Goal: Task Accomplishment & Management: Manage account settings

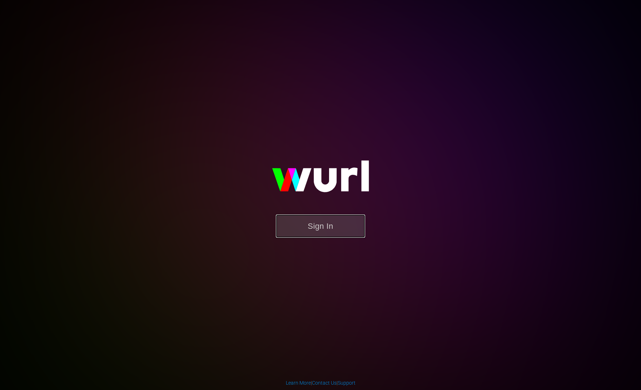
click at [334, 215] on button "Sign In" at bounding box center [320, 225] width 89 height 23
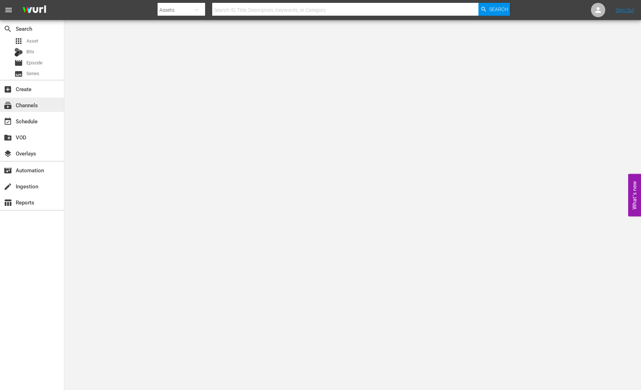
click at [42, 106] on div "subscriptions Channels" at bounding box center [32, 104] width 64 height 14
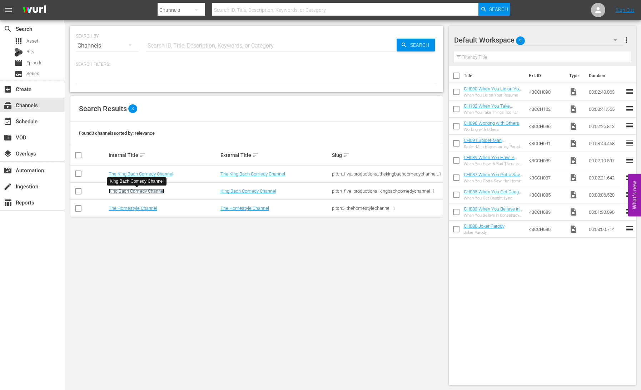
click at [147, 190] on link "King Bach Comedy Channel" at bounding box center [137, 190] width 56 height 5
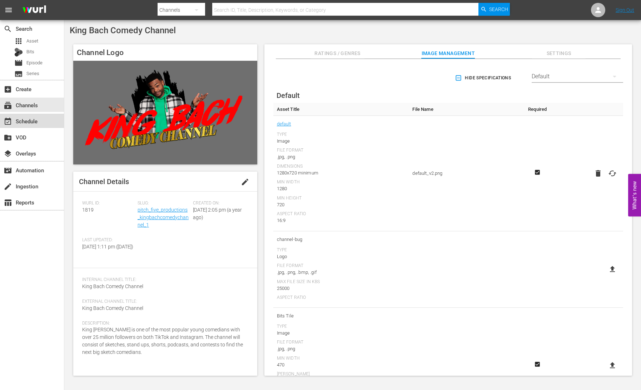
click at [39, 123] on div "event_available Schedule" at bounding box center [20, 120] width 40 height 6
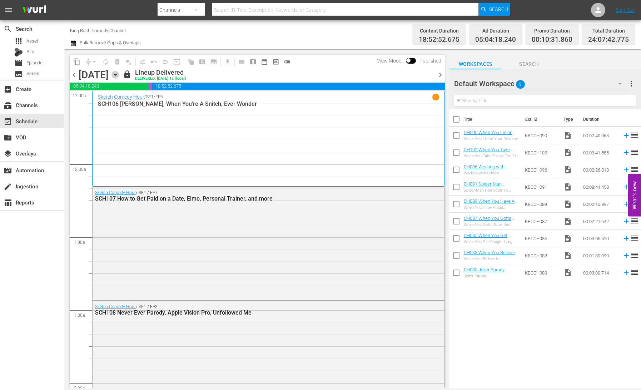
click at [117, 74] on icon "button" at bounding box center [115, 75] width 3 height 2
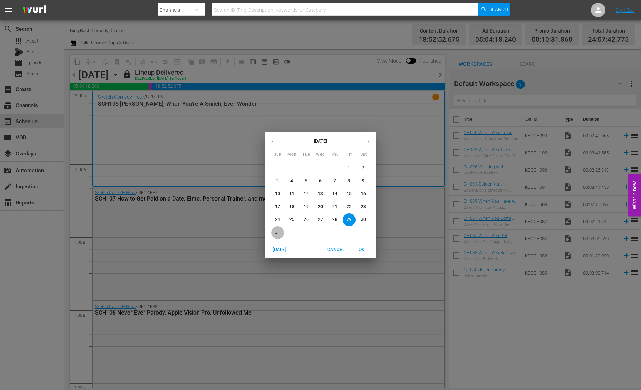
click at [278, 234] on p "31" at bounding box center [277, 232] width 5 height 6
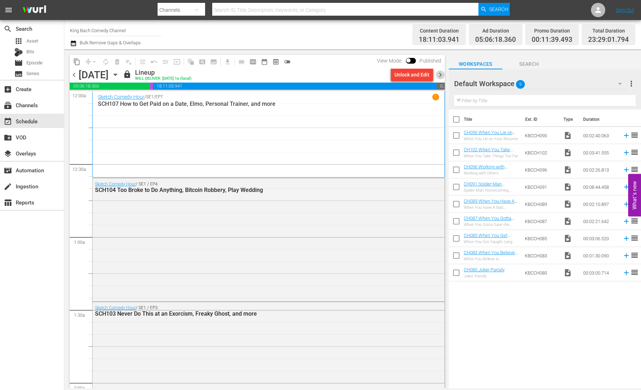
click at [441, 75] on span "chevron_right" at bounding box center [440, 74] width 9 height 9
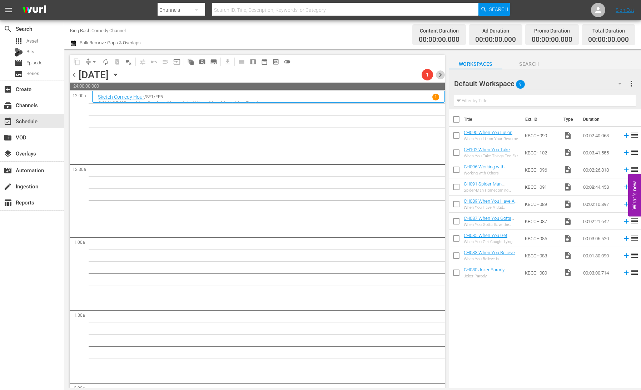
click at [443, 76] on span "chevron_right" at bounding box center [440, 74] width 9 height 9
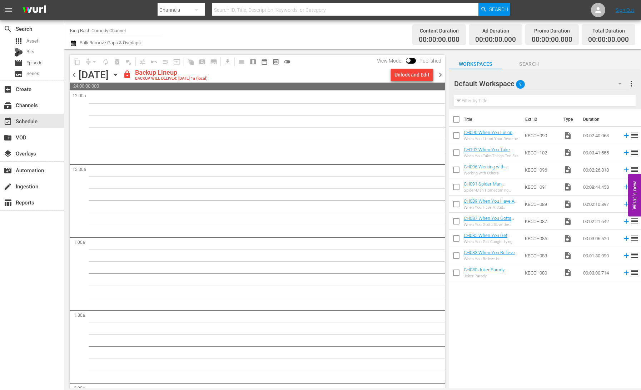
click at [406, 76] on div "Unlock and Edit" at bounding box center [411, 74] width 35 height 13
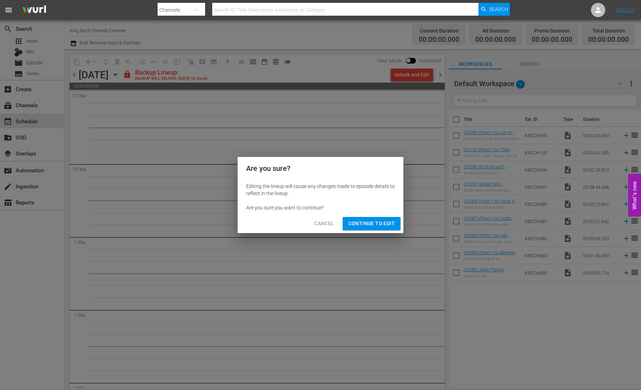
click at [366, 227] on span "Continue to Edit" at bounding box center [371, 223] width 46 height 9
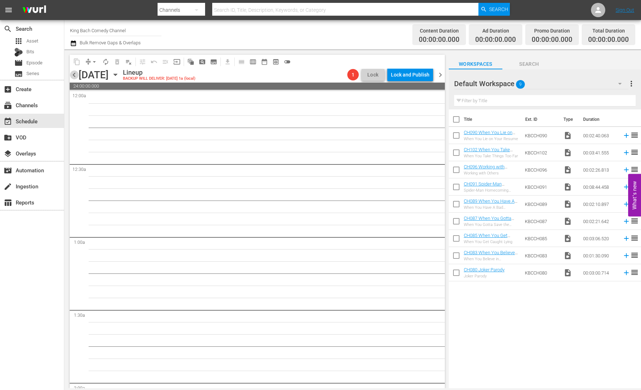
click at [75, 74] on span "chevron_left" at bounding box center [74, 74] width 9 height 9
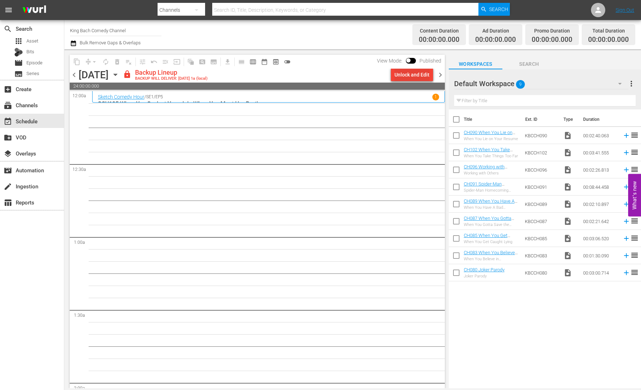
click at [406, 77] on div "Unlock and Edit" at bounding box center [411, 74] width 35 height 13
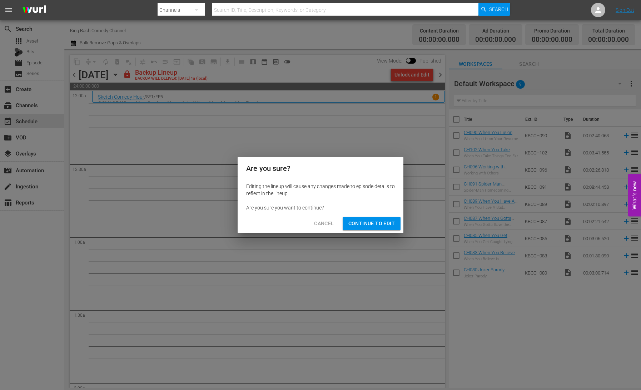
click at [379, 224] on span "Continue to Edit" at bounding box center [371, 223] width 46 height 9
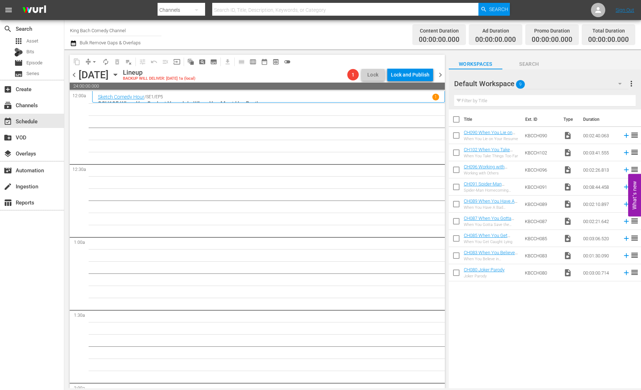
click at [440, 75] on span "chevron_right" at bounding box center [440, 74] width 9 height 9
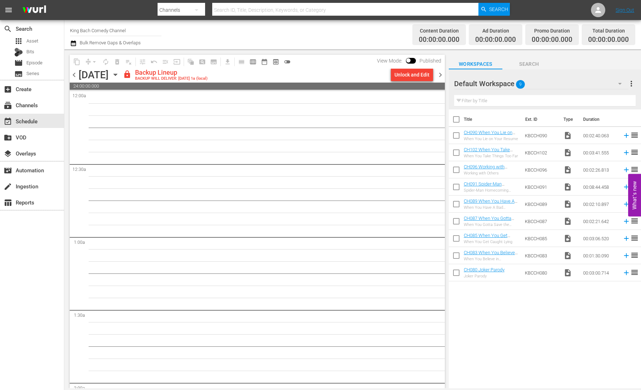
click at [409, 76] on div "Unlock and Edit" at bounding box center [411, 74] width 35 height 13
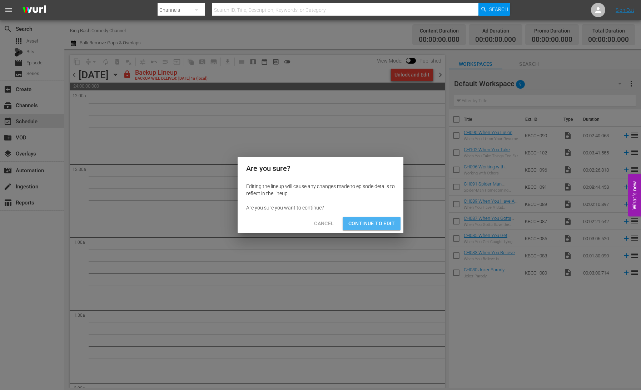
click at [383, 223] on span "Continue to Edit" at bounding box center [371, 223] width 46 height 9
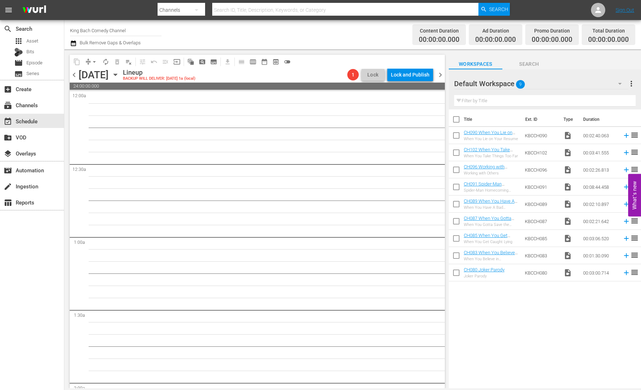
click at [442, 74] on span "chevron_right" at bounding box center [440, 74] width 9 height 9
click at [416, 77] on div "Unlock and Edit" at bounding box center [411, 74] width 35 height 13
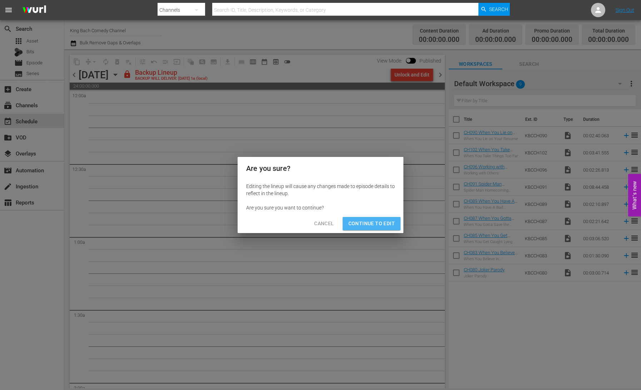
click at [377, 222] on span "Continue to Edit" at bounding box center [371, 223] width 46 height 9
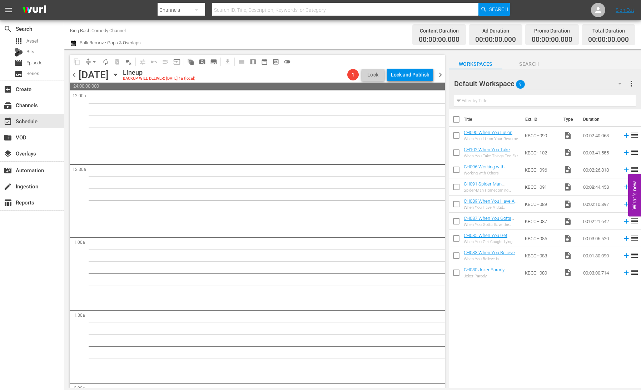
click at [441, 76] on span "chevron_right" at bounding box center [440, 74] width 9 height 9
click at [76, 75] on span "chevron_left" at bounding box center [74, 74] width 9 height 9
click at [440, 76] on span "chevron_right" at bounding box center [440, 74] width 9 height 9
click at [117, 74] on icon "button" at bounding box center [115, 75] width 3 height 2
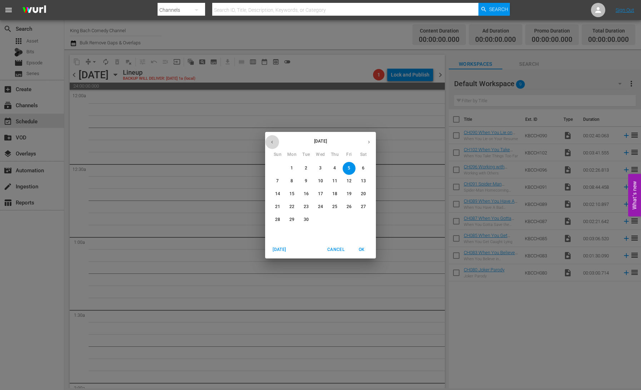
click at [270, 141] on icon "button" at bounding box center [271, 141] width 5 height 5
click at [292, 221] on p "25" at bounding box center [291, 219] width 5 height 6
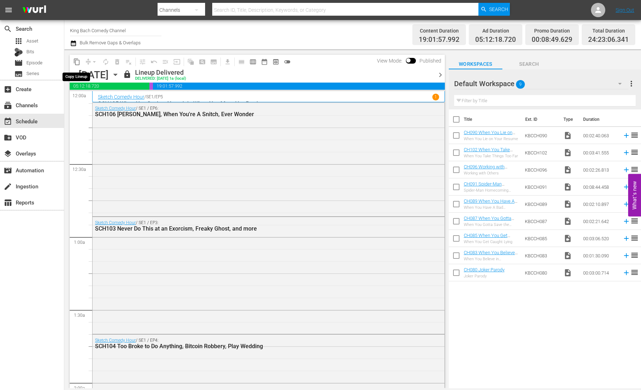
click at [76, 62] on span "content_copy" at bounding box center [76, 61] width 7 height 7
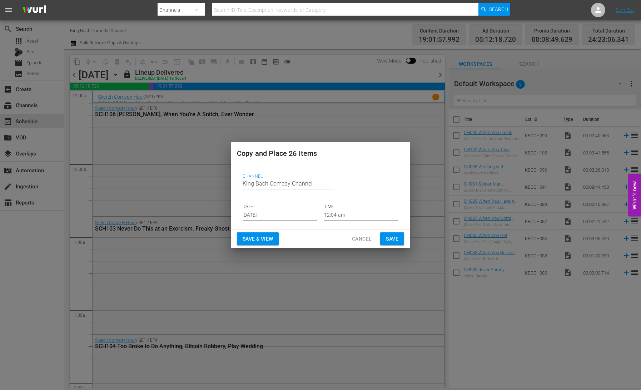
click at [267, 216] on input "[DATE]" at bounding box center [279, 215] width 74 height 11
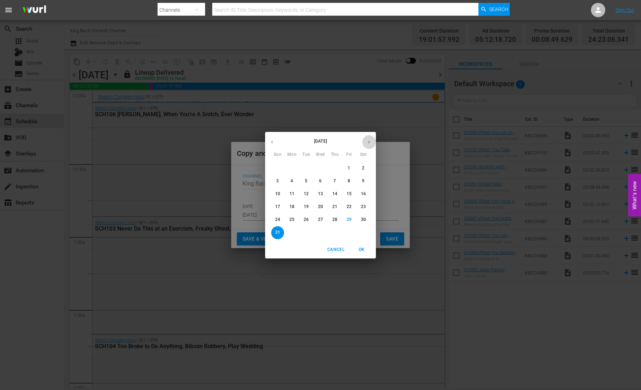
click at [370, 142] on icon "button" at bounding box center [368, 141] width 5 height 5
click at [292, 166] on p "1" at bounding box center [291, 168] width 2 height 6
type input "[DATE]"
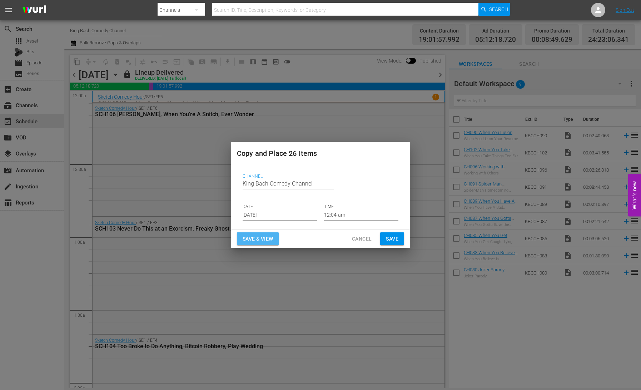
click at [262, 238] on span "Save & View" at bounding box center [257, 238] width 30 height 9
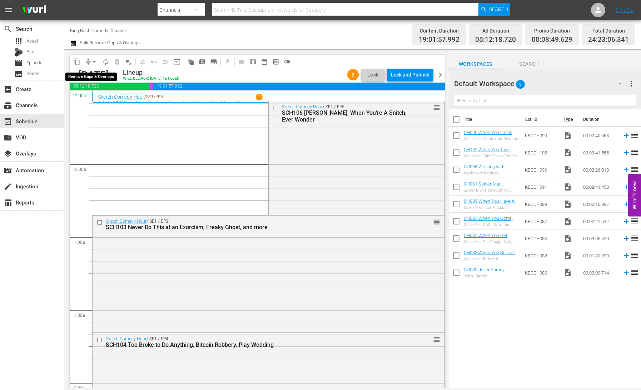
click at [92, 64] on span "arrow_drop_down" at bounding box center [94, 61] width 7 height 7
click at [104, 102] on li "Align to End of Previous Day" at bounding box center [94, 100] width 75 height 12
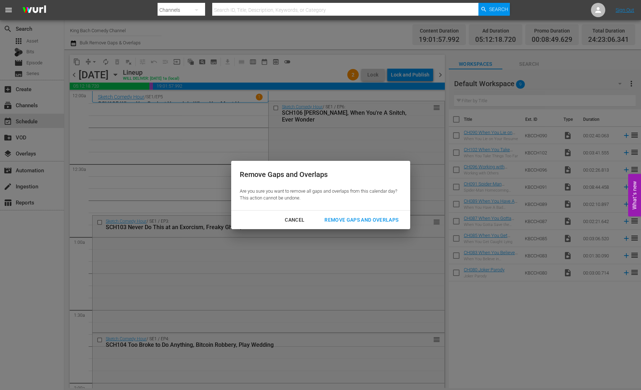
click at [367, 218] on div "Remove Gaps and Overlaps" at bounding box center [360, 219] width 85 height 9
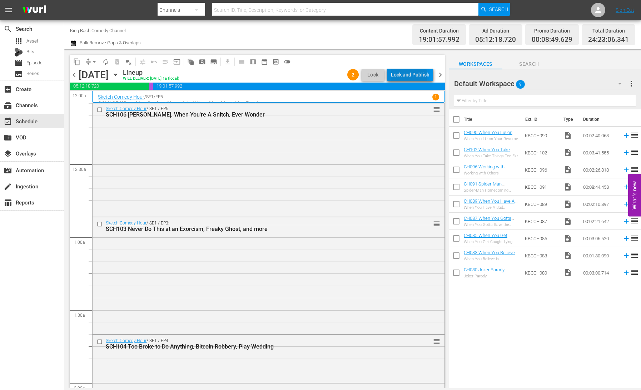
click at [410, 75] on div "Lock and Publish" at bounding box center [410, 74] width 39 height 13
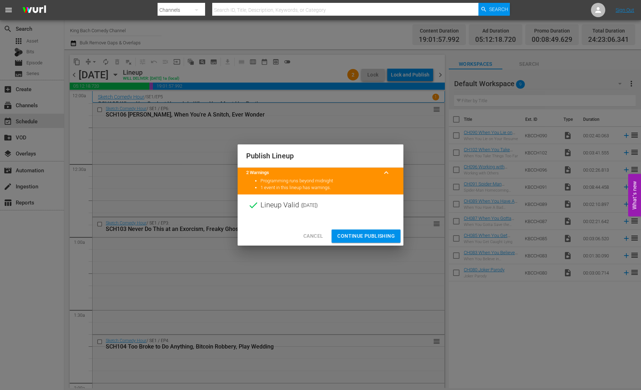
click at [371, 234] on span "Continue Publishing" at bounding box center [365, 235] width 57 height 9
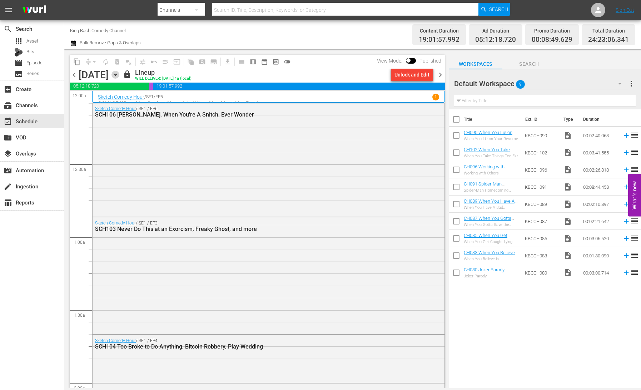
click at [119, 75] on icon "button" at bounding box center [115, 75] width 8 height 8
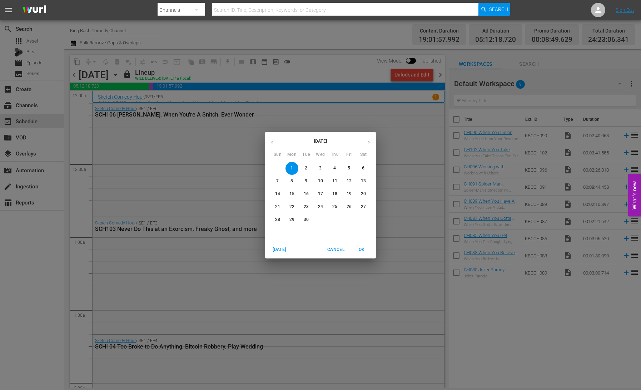
click at [271, 140] on icon "button" at bounding box center [271, 141] width 5 height 5
click at [305, 219] on p "26" at bounding box center [305, 219] width 5 height 6
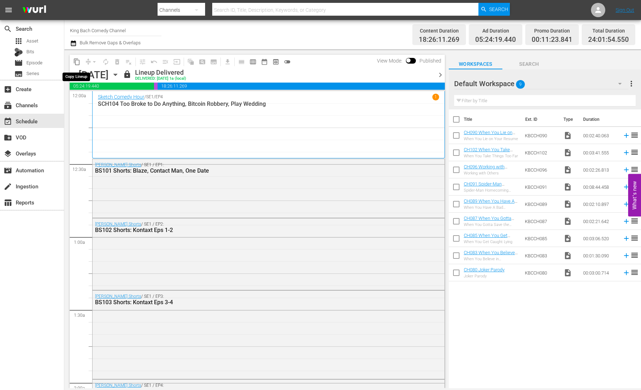
click at [77, 60] on span "content_copy" at bounding box center [76, 61] width 7 height 7
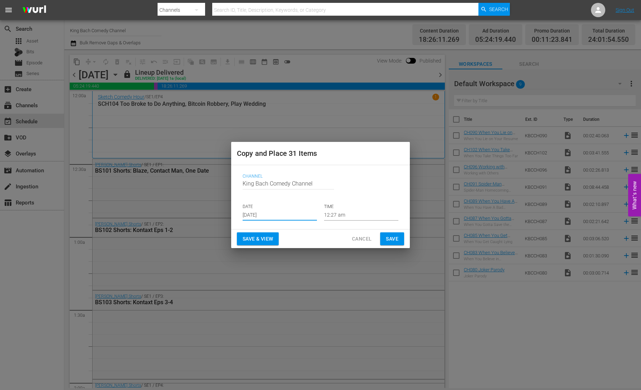
click at [274, 217] on input "[DATE]" at bounding box center [279, 215] width 74 height 11
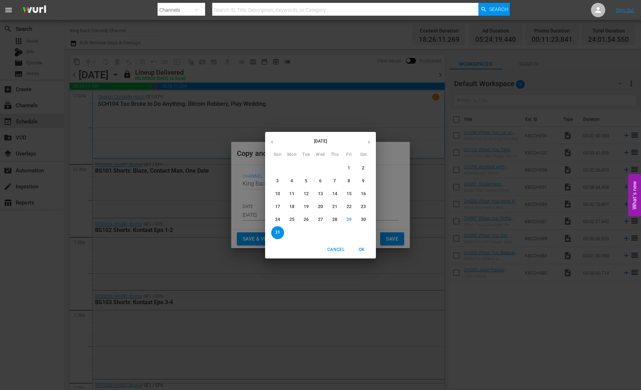
click at [370, 141] on icon "button" at bounding box center [368, 141] width 5 height 5
click at [306, 168] on p "2" at bounding box center [306, 168] width 2 height 6
type input "[DATE]"
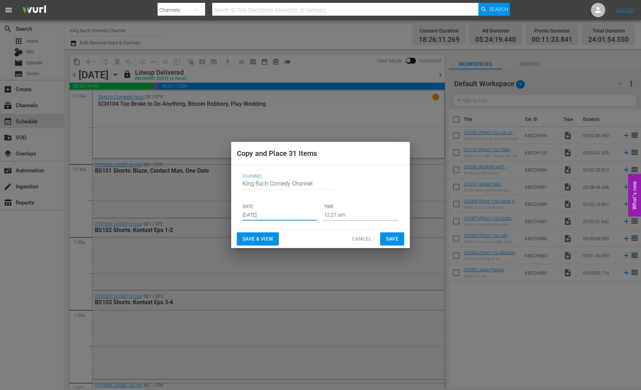
click at [260, 239] on span "Save & View" at bounding box center [257, 238] width 30 height 9
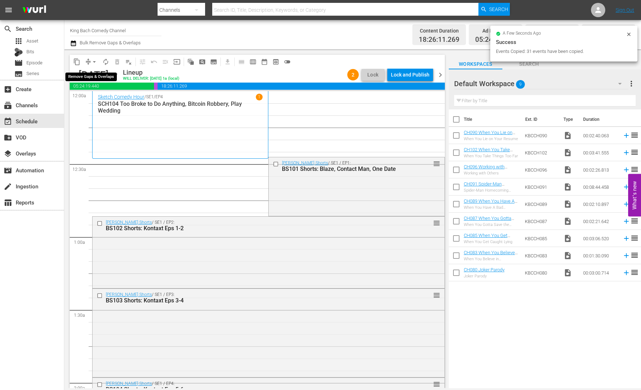
click at [94, 60] on span "arrow_drop_down" at bounding box center [94, 61] width 7 height 7
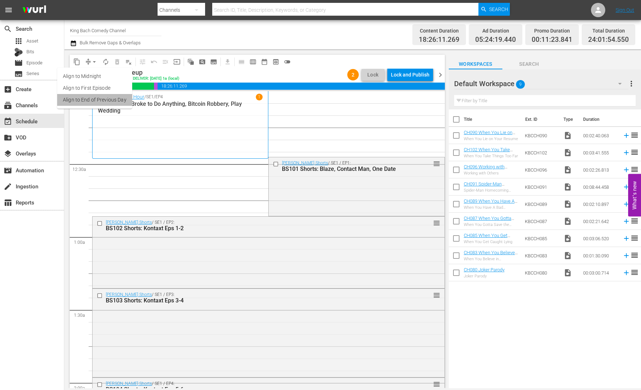
click at [101, 97] on li "Align to End of Previous Day" at bounding box center [94, 100] width 75 height 12
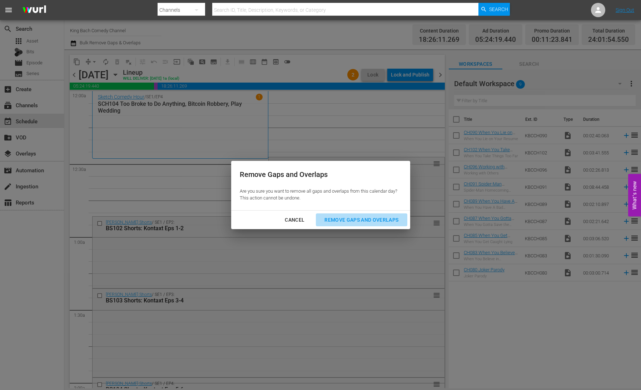
click at [375, 217] on div "Remove Gaps and Overlaps" at bounding box center [360, 219] width 85 height 9
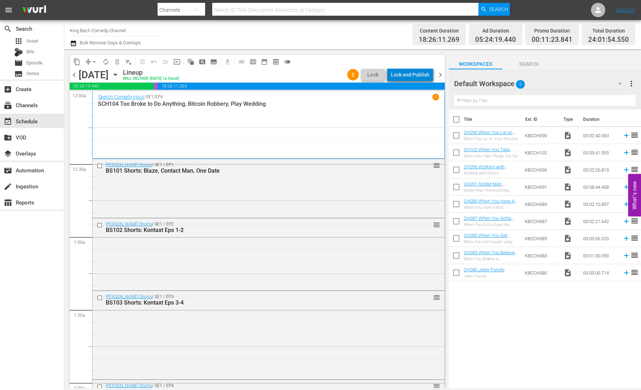
click at [416, 75] on div "Lock and Publish" at bounding box center [410, 74] width 39 height 13
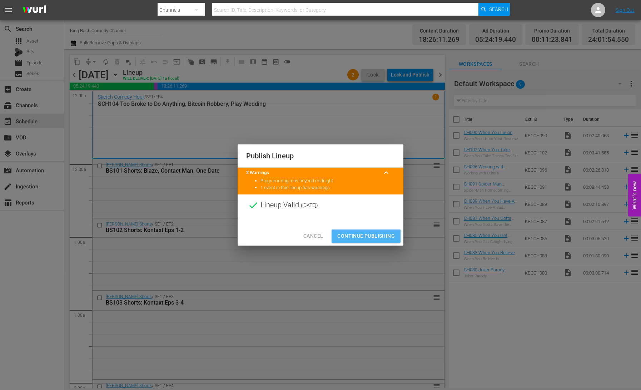
click at [382, 234] on span "Continue Publishing" at bounding box center [365, 235] width 57 height 9
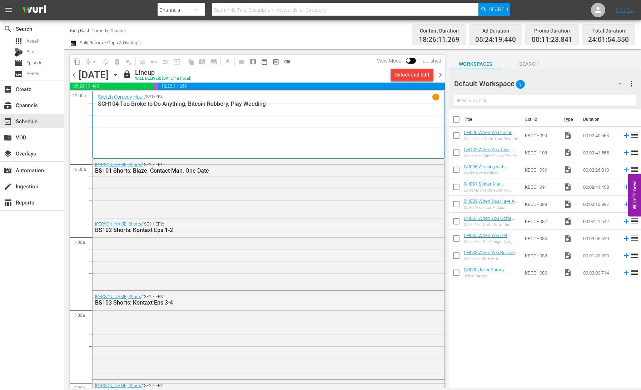
click at [117, 75] on icon "button" at bounding box center [115, 75] width 3 height 2
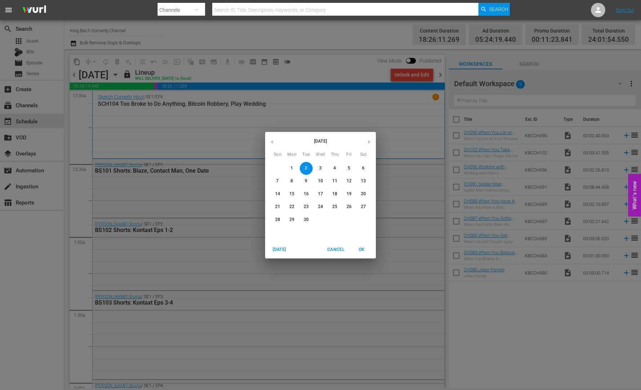
click at [273, 143] on icon "button" at bounding box center [271, 141] width 5 height 5
click at [320, 220] on p "27" at bounding box center [320, 219] width 5 height 6
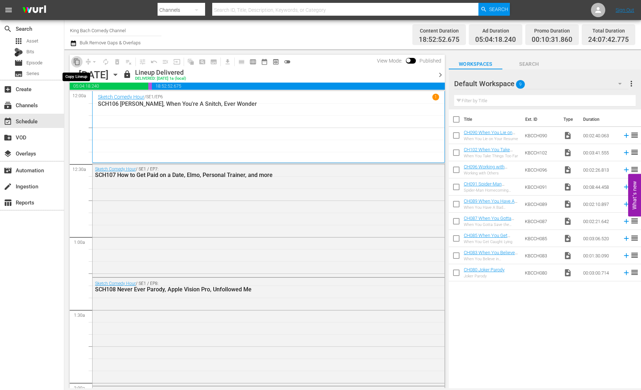
click at [77, 61] on span "content_copy" at bounding box center [76, 61] width 7 height 7
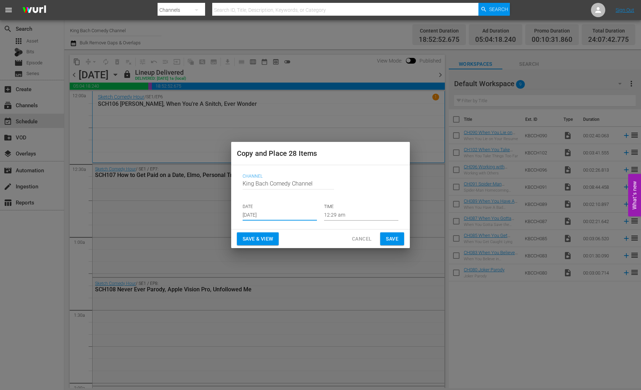
click at [279, 213] on input "[DATE]" at bounding box center [279, 215] width 74 height 11
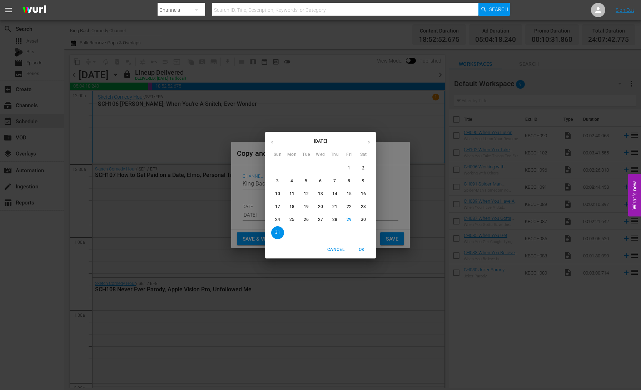
click at [368, 141] on icon "button" at bounding box center [368, 141] width 5 height 5
click at [320, 167] on p "3" at bounding box center [320, 168] width 2 height 6
type input "[DATE]"
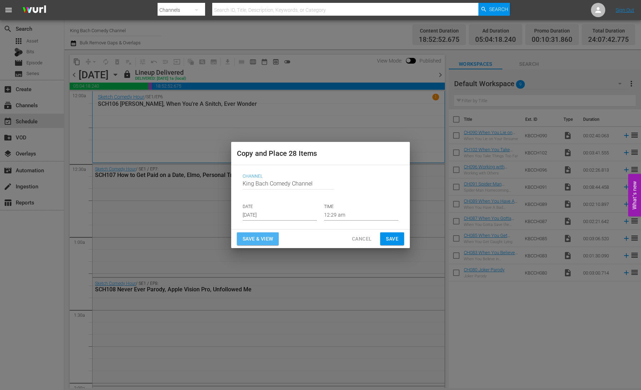
click at [268, 238] on span "Save & View" at bounding box center [257, 238] width 30 height 9
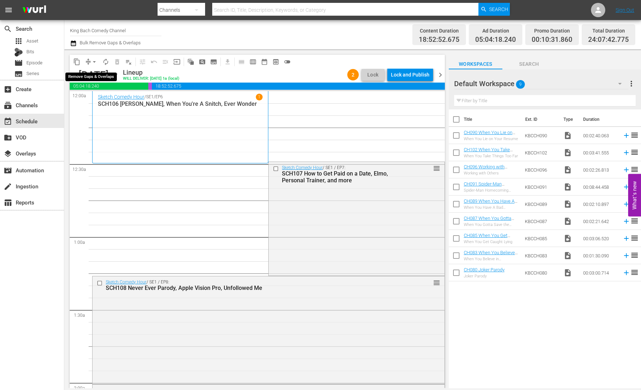
click at [92, 62] on span "arrow_drop_down" at bounding box center [94, 61] width 7 height 7
click at [97, 97] on li "Align to End of Previous Day" at bounding box center [94, 100] width 75 height 12
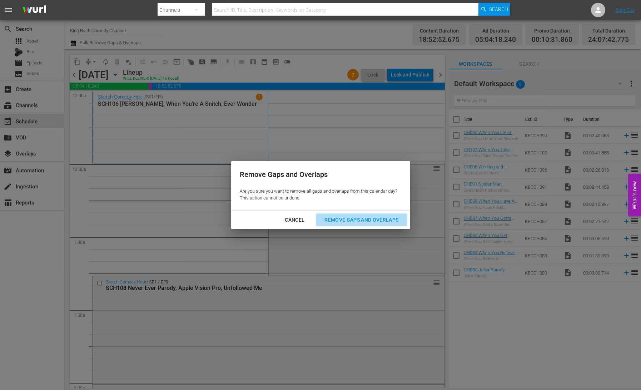
click at [378, 218] on div "Remove Gaps and Overlaps" at bounding box center [360, 219] width 85 height 9
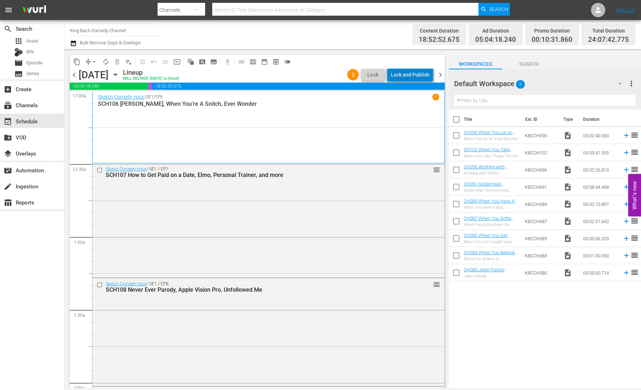
click at [415, 75] on div "Lock and Publish" at bounding box center [410, 74] width 39 height 13
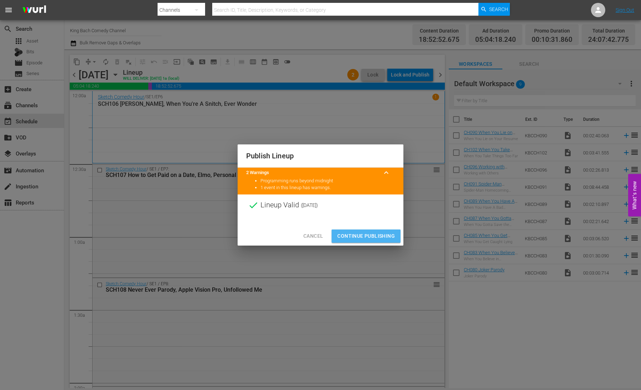
click at [382, 235] on span "Continue Publishing" at bounding box center [365, 235] width 57 height 9
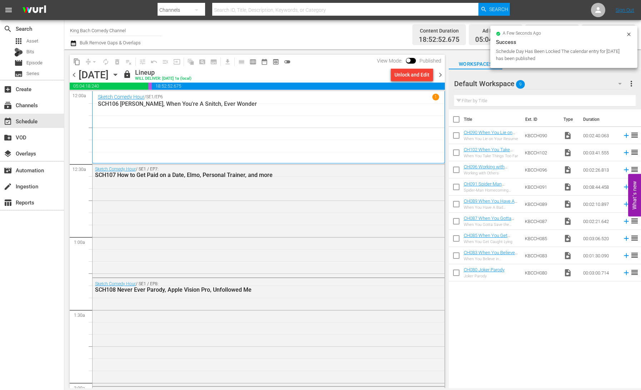
click at [117, 74] on icon "button" at bounding box center [115, 75] width 3 height 2
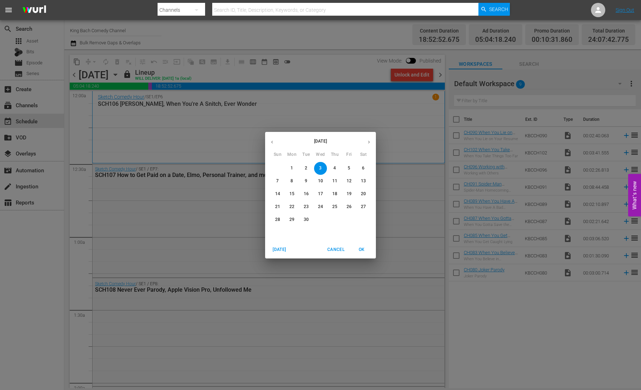
click at [272, 139] on icon "button" at bounding box center [271, 141] width 5 height 5
click at [334, 221] on p "28" at bounding box center [334, 219] width 5 height 6
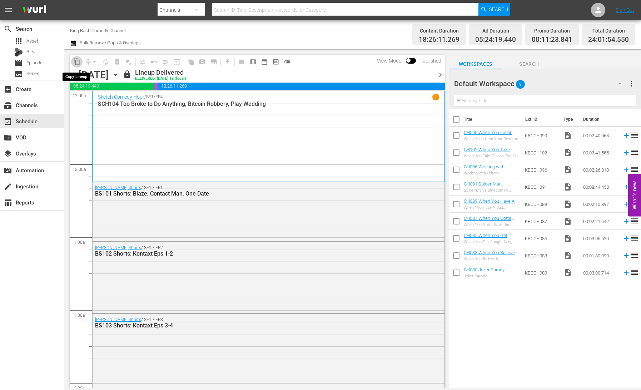
click at [77, 61] on span "content_copy" at bounding box center [76, 61] width 7 height 7
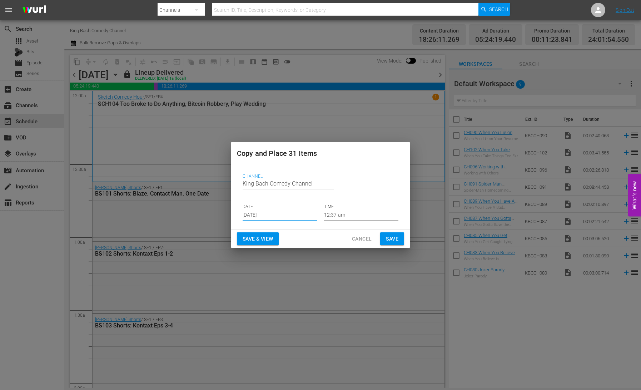
click at [270, 211] on input "[DATE]" at bounding box center [279, 215] width 74 height 11
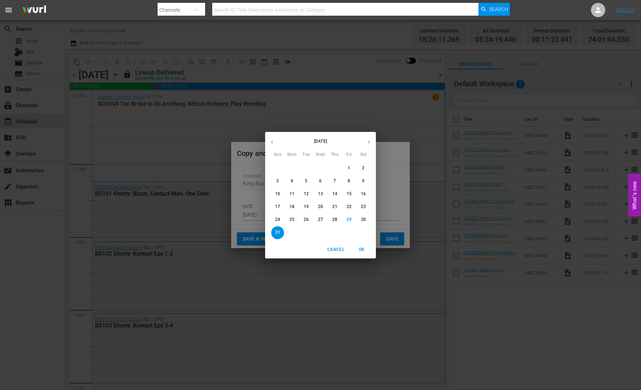
click at [370, 142] on icon "button" at bounding box center [368, 141] width 5 height 5
click at [336, 167] on span "4" at bounding box center [334, 168] width 13 height 6
type input "[DATE]"
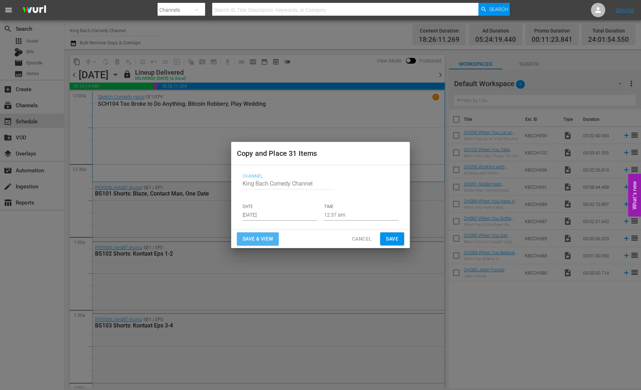
click at [268, 238] on span "Save & View" at bounding box center [257, 238] width 30 height 9
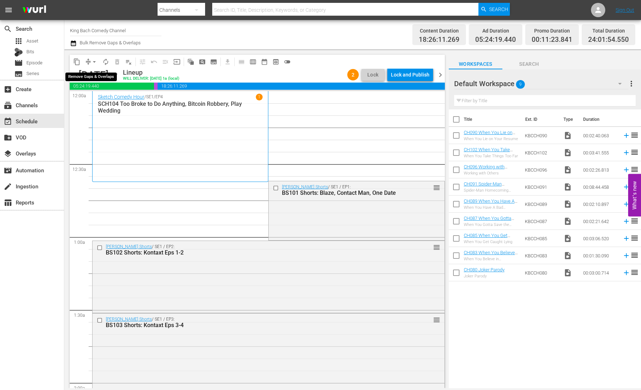
click at [90, 59] on button "arrow_drop_down" at bounding box center [94, 61] width 11 height 11
click at [103, 99] on li "Align to End of Previous Day" at bounding box center [94, 100] width 75 height 12
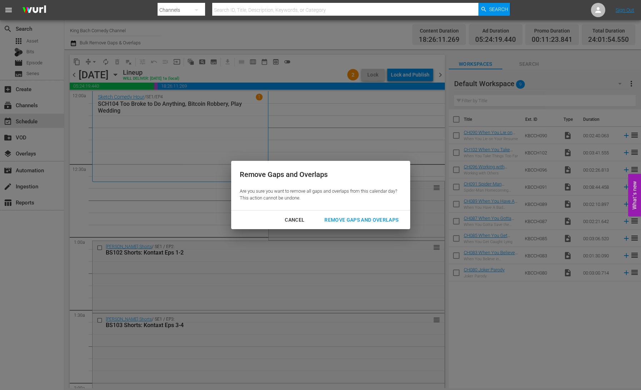
click at [381, 217] on div "Remove Gaps and Overlaps" at bounding box center [360, 219] width 85 height 9
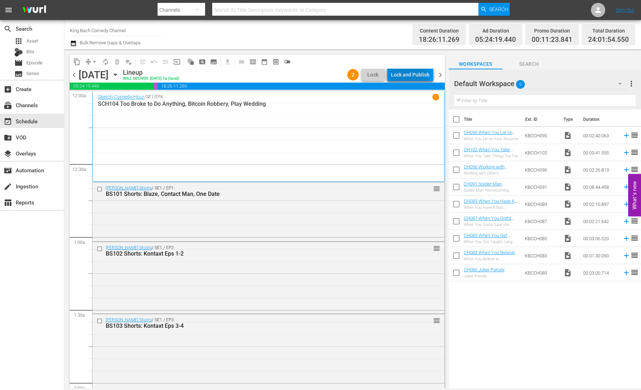
click at [410, 75] on div "Lock and Publish" at bounding box center [410, 74] width 39 height 13
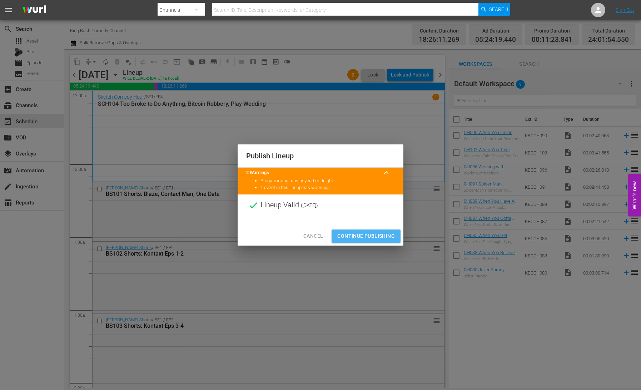
click at [380, 235] on span "Continue Publishing" at bounding box center [365, 235] width 57 height 9
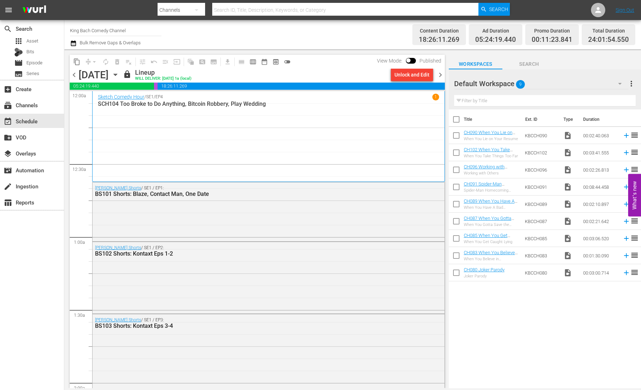
click at [117, 75] on icon "button" at bounding box center [115, 75] width 3 height 2
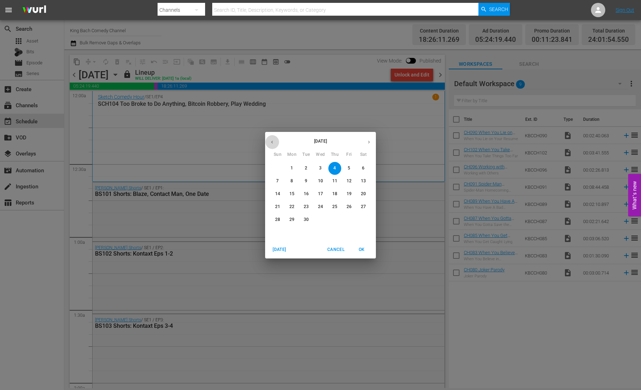
drag, startPoint x: 272, startPoint y: 142, endPoint x: 278, endPoint y: 144, distance: 7.1
click at [272, 142] on icon "button" at bounding box center [272, 141] width 2 height 3
click at [347, 220] on p "29" at bounding box center [348, 219] width 5 height 6
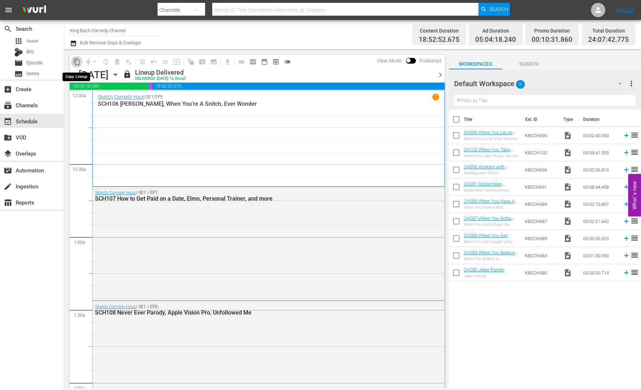
click at [76, 62] on span "content_copy" at bounding box center [76, 61] width 7 height 7
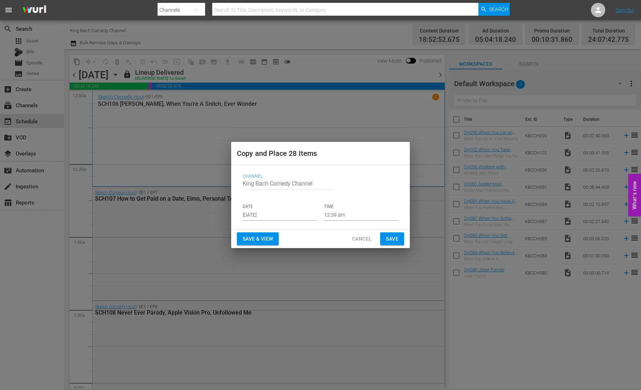
click at [271, 216] on input "[DATE]" at bounding box center [279, 215] width 74 height 11
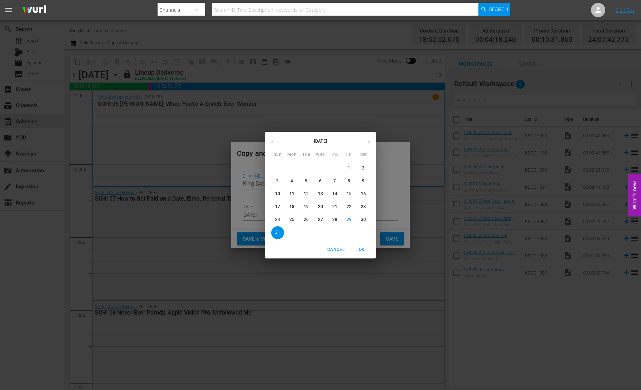
click at [371, 143] on icon "button" at bounding box center [368, 141] width 5 height 5
click at [348, 170] on p "5" at bounding box center [348, 168] width 2 height 6
type input "[DATE]"
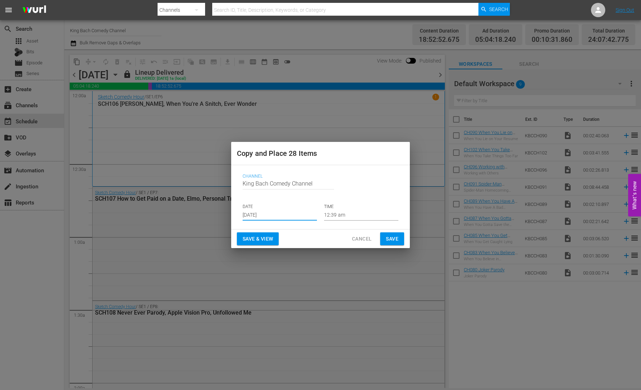
click at [266, 239] on span "Save & View" at bounding box center [257, 238] width 30 height 9
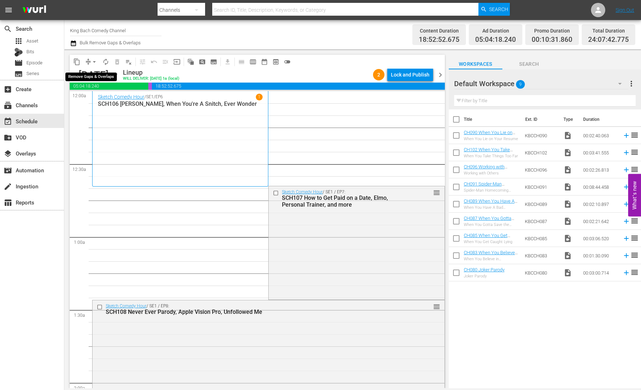
click at [92, 60] on span "arrow_drop_down" at bounding box center [94, 61] width 7 height 7
click at [105, 100] on li "Align to End of Previous Day" at bounding box center [94, 100] width 75 height 12
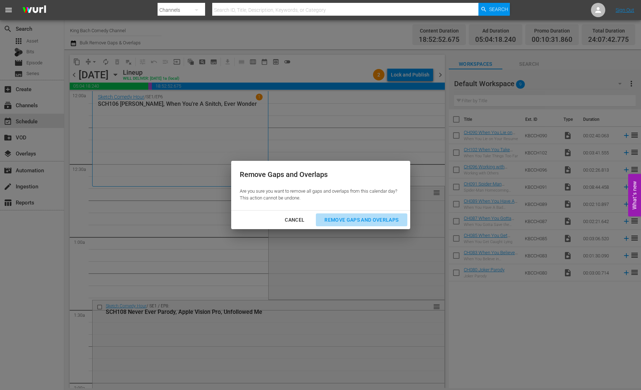
click at [364, 221] on div "Remove Gaps and Overlaps" at bounding box center [360, 219] width 85 height 9
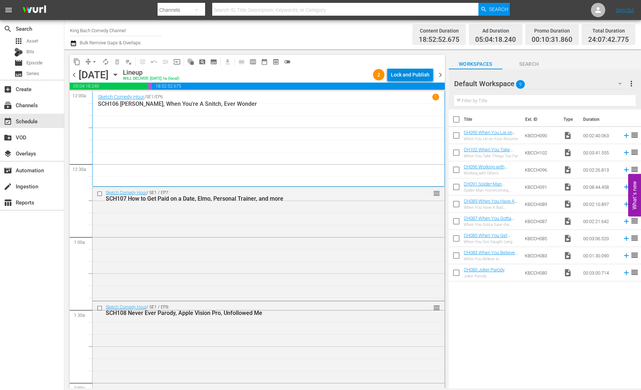
click at [409, 75] on div "Lock and Publish" at bounding box center [410, 74] width 39 height 13
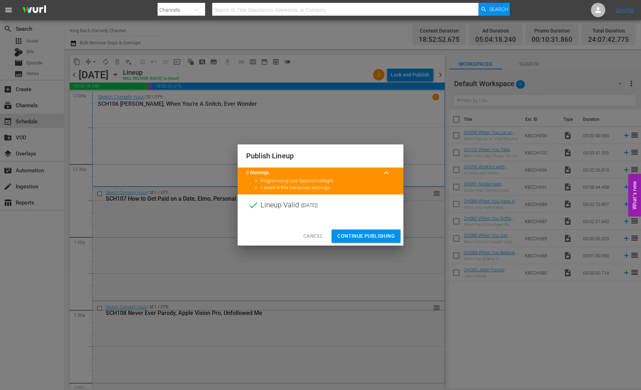
click at [365, 241] on button "Continue Publishing" at bounding box center [365, 235] width 69 height 13
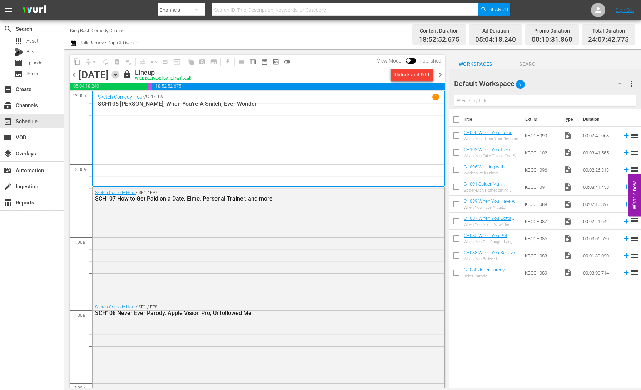
click at [117, 75] on icon "button" at bounding box center [115, 75] width 3 height 2
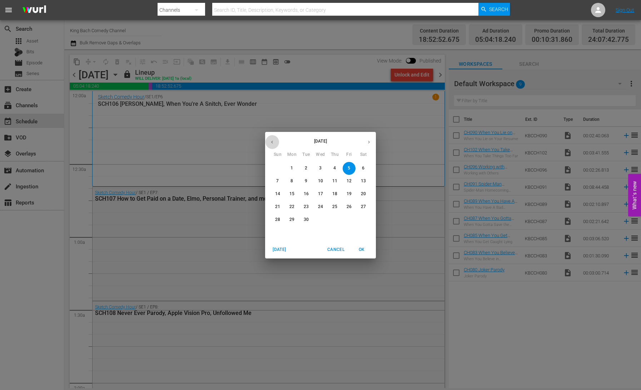
click at [273, 142] on icon "button" at bounding box center [271, 141] width 5 height 5
click at [365, 221] on p "30" at bounding box center [363, 219] width 5 height 6
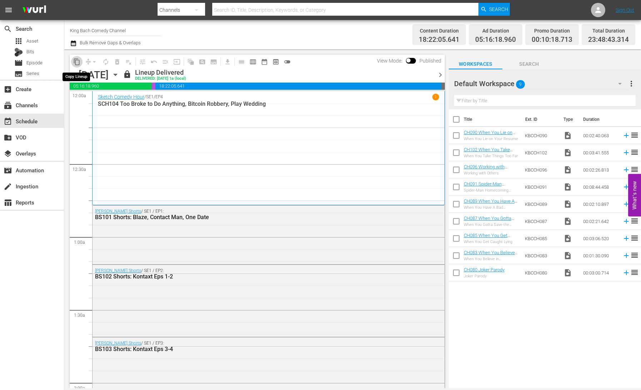
click at [78, 60] on span "content_copy" at bounding box center [76, 61] width 7 height 7
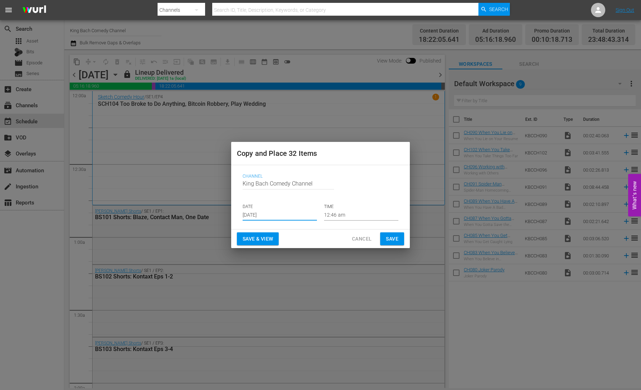
click at [267, 216] on input "[DATE]" at bounding box center [279, 215] width 74 height 11
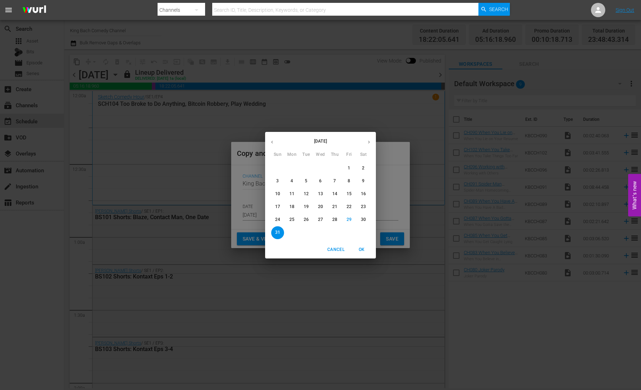
click at [368, 144] on icon "button" at bounding box center [368, 141] width 5 height 5
click at [365, 167] on span "6" at bounding box center [363, 168] width 13 height 6
type input "[DATE]"
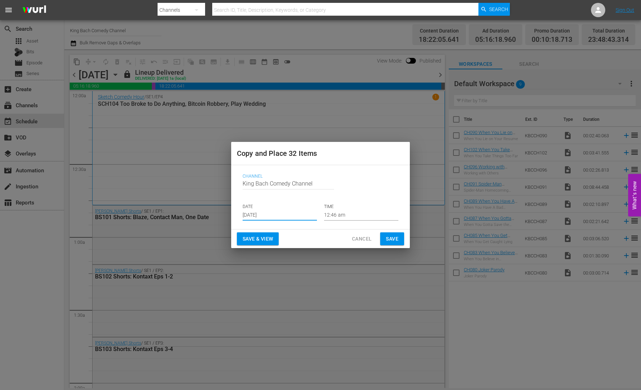
click at [256, 239] on span "Save & View" at bounding box center [257, 238] width 30 height 9
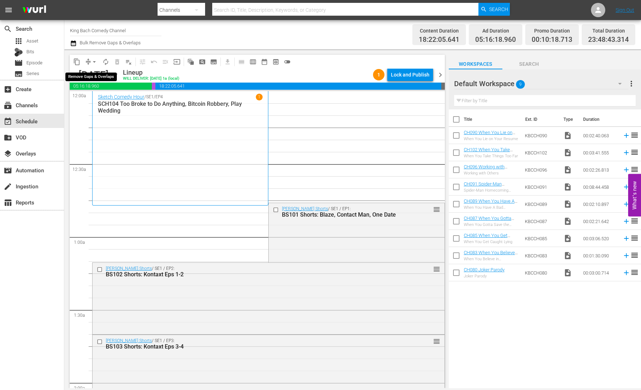
click at [93, 60] on span "arrow_drop_down" at bounding box center [94, 61] width 7 height 7
click at [110, 100] on li "Align to End of Previous Day" at bounding box center [94, 100] width 75 height 12
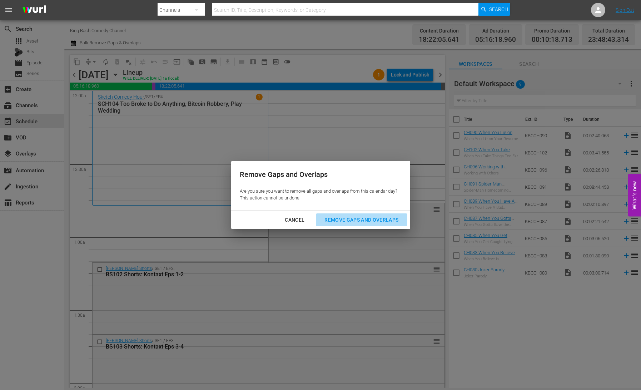
click at [346, 220] on div "Remove Gaps and Overlaps" at bounding box center [360, 219] width 85 height 9
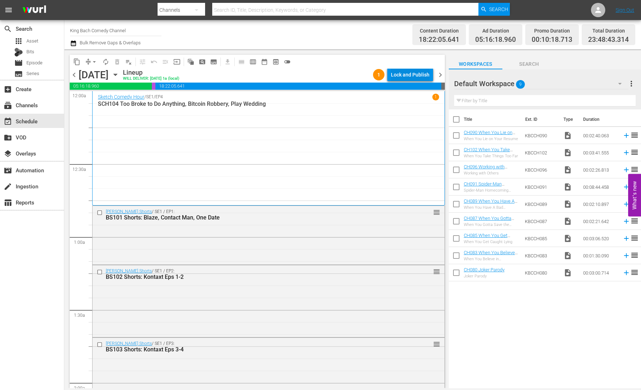
click at [397, 74] on div "Lock and Publish" at bounding box center [410, 74] width 39 height 13
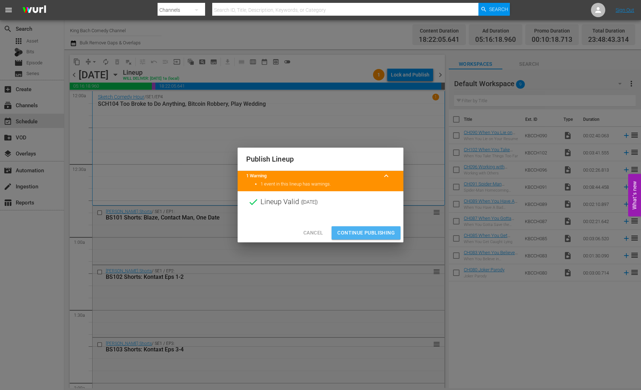
click at [369, 229] on span "Continue Publishing" at bounding box center [365, 232] width 57 height 9
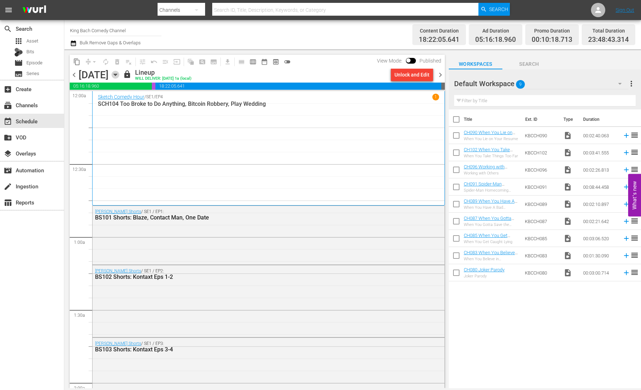
click at [119, 76] on icon "button" at bounding box center [115, 75] width 8 height 8
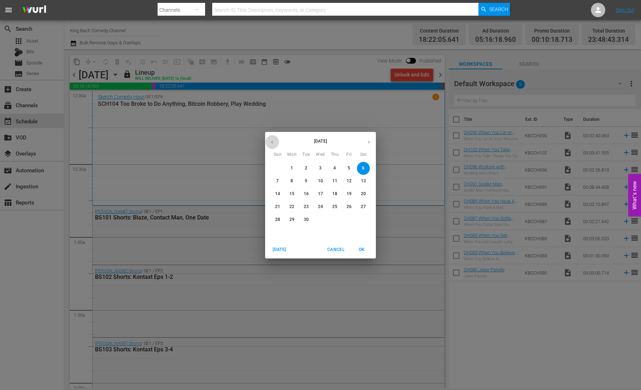
click at [271, 142] on icon "button" at bounding box center [271, 141] width 5 height 5
click at [279, 232] on p "31" at bounding box center [277, 232] width 5 height 6
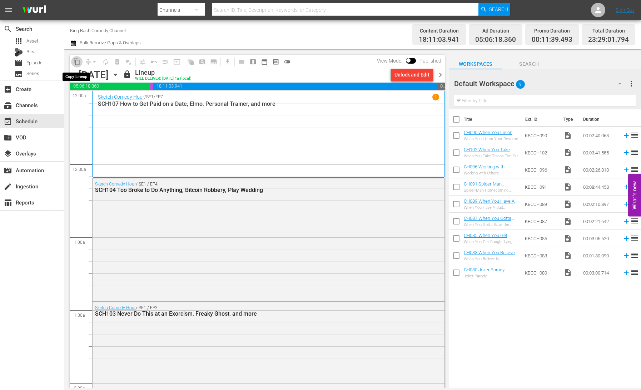
click at [77, 62] on span "content_copy" at bounding box center [76, 61] width 7 height 7
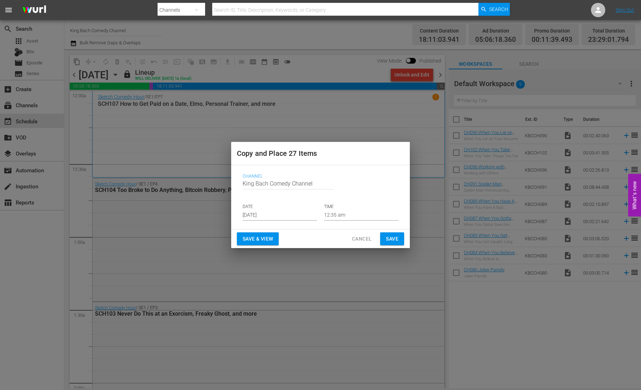
click at [282, 216] on input "[DATE]" at bounding box center [279, 215] width 74 height 11
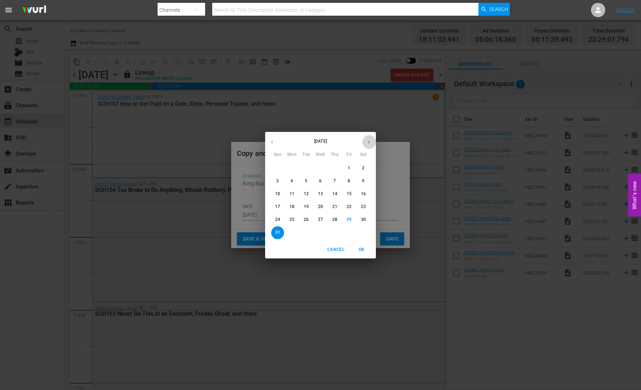
click at [368, 144] on icon "button" at bounding box center [368, 141] width 5 height 5
click at [277, 179] on p "7" at bounding box center [277, 181] width 2 height 6
type input "[DATE]"
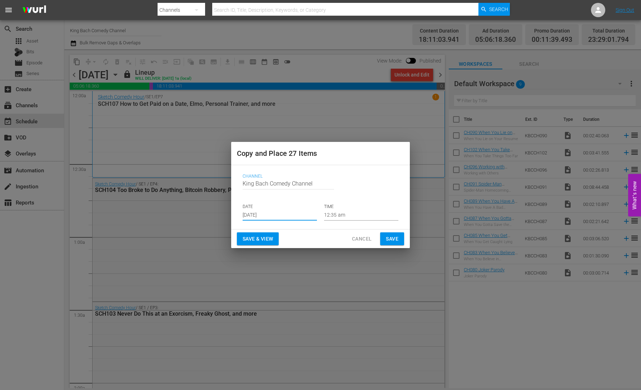
click at [266, 234] on span "Save & View" at bounding box center [257, 238] width 30 height 9
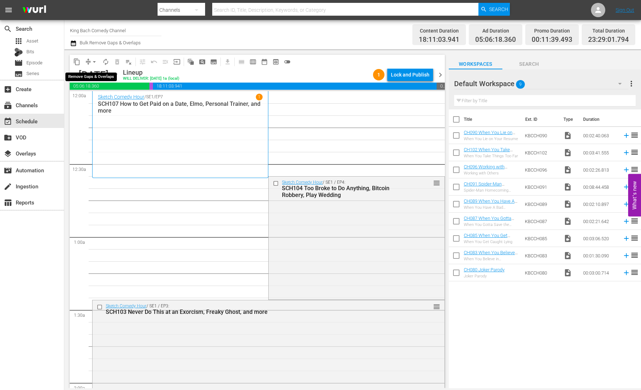
click at [87, 60] on span "compress" at bounding box center [88, 61] width 7 height 7
click at [92, 59] on span "arrow_drop_down" at bounding box center [94, 61] width 7 height 7
click at [102, 102] on li "Align to End of Previous Day" at bounding box center [94, 100] width 75 height 12
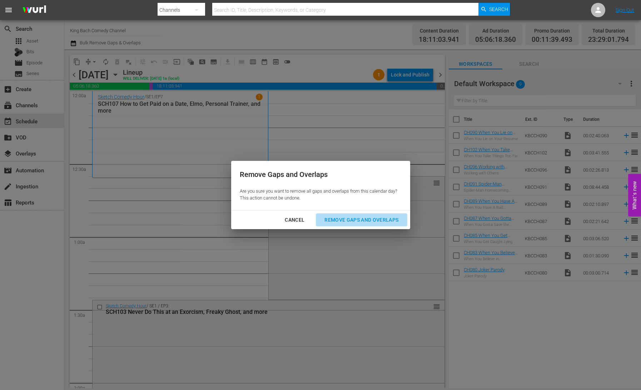
click at [373, 217] on div "Remove Gaps and Overlaps" at bounding box center [360, 219] width 85 height 9
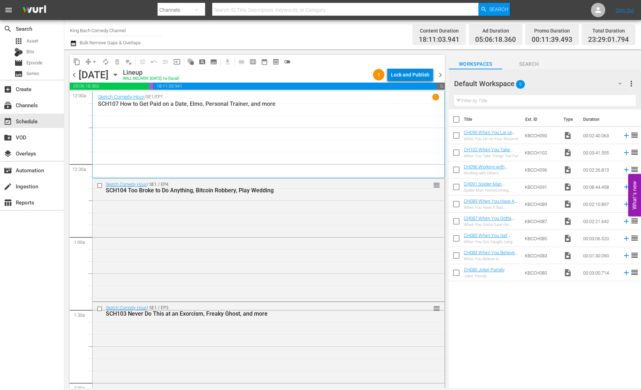
click at [400, 74] on div "Lock and Publish" at bounding box center [410, 74] width 39 height 13
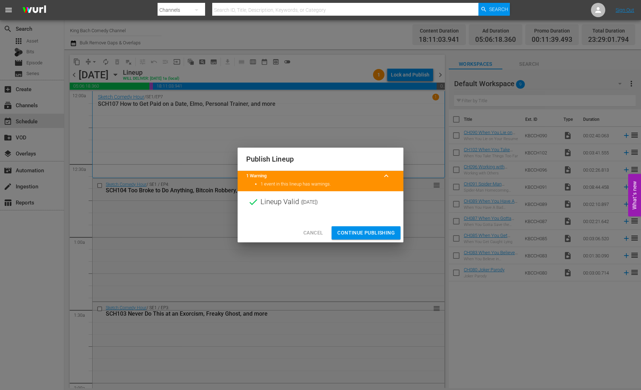
click at [364, 229] on span "Continue Publishing" at bounding box center [365, 232] width 57 height 9
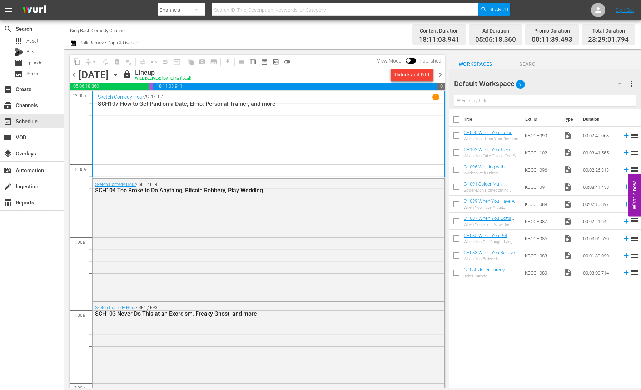
click at [119, 77] on icon "button" at bounding box center [115, 75] width 8 height 8
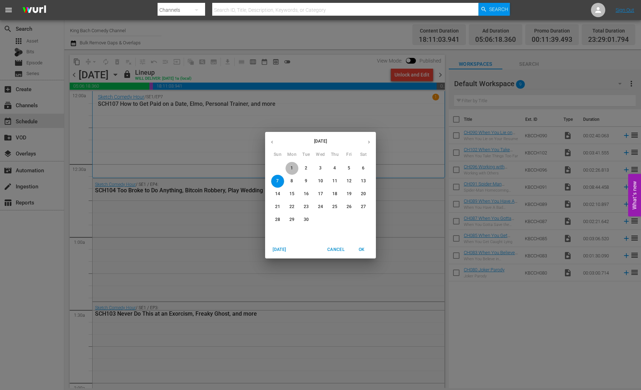
click at [288, 169] on span "1" at bounding box center [291, 168] width 13 height 6
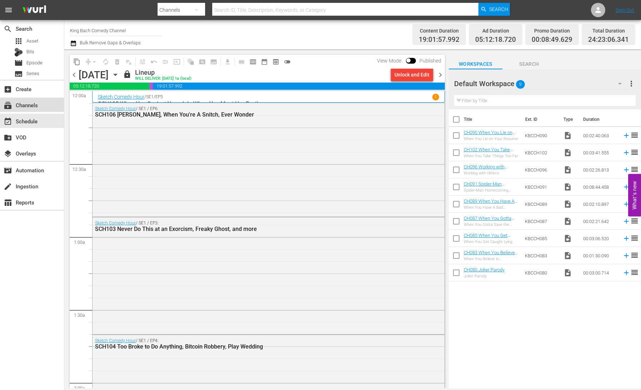
click at [36, 107] on div "subscriptions Channels" at bounding box center [20, 104] width 40 height 6
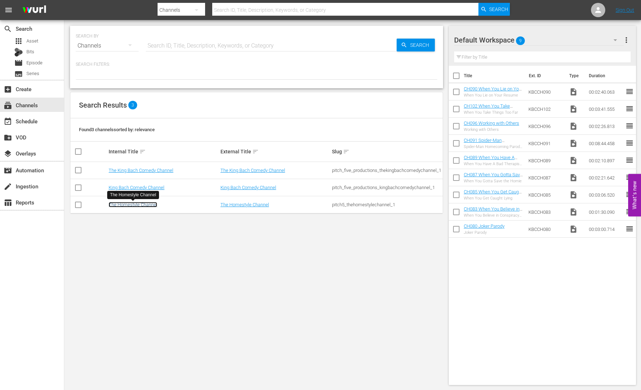
click at [142, 202] on link "The Homestyle Channel" at bounding box center [133, 204] width 49 height 5
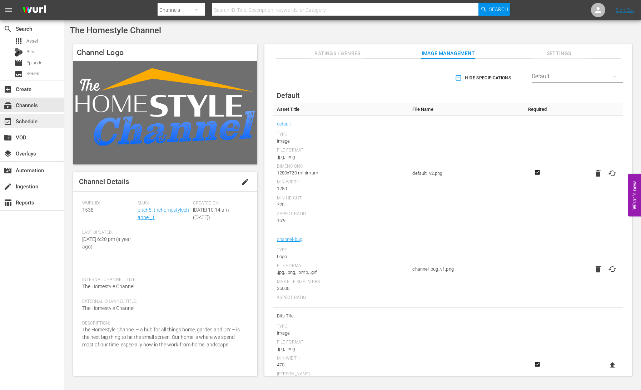
click at [41, 124] on div "event_available Schedule" at bounding box center [32, 121] width 64 height 14
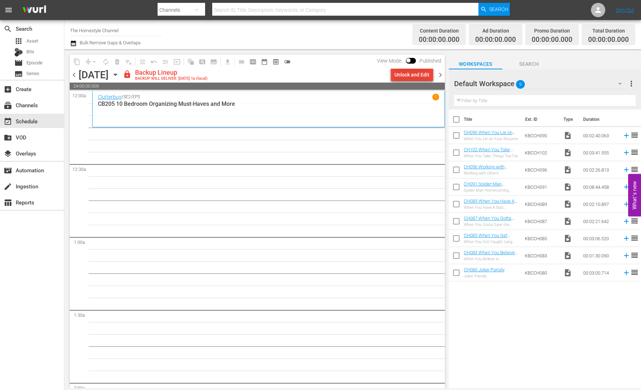
click at [416, 72] on div "Unlock and Edit" at bounding box center [411, 74] width 35 height 13
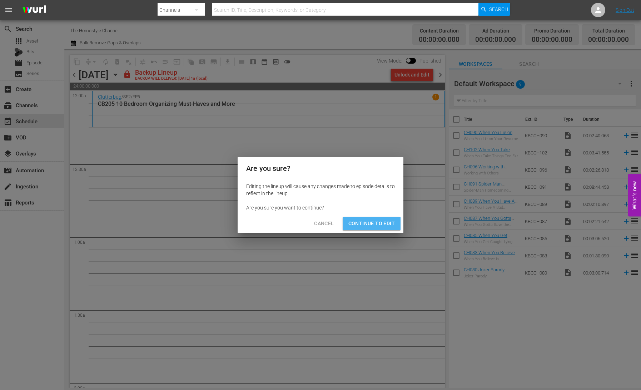
click at [367, 225] on span "Continue to Edit" at bounding box center [371, 223] width 46 height 9
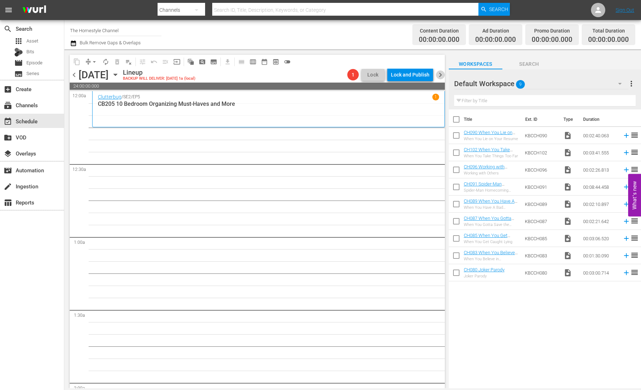
click at [440, 75] on span "chevron_right" at bounding box center [440, 74] width 9 height 9
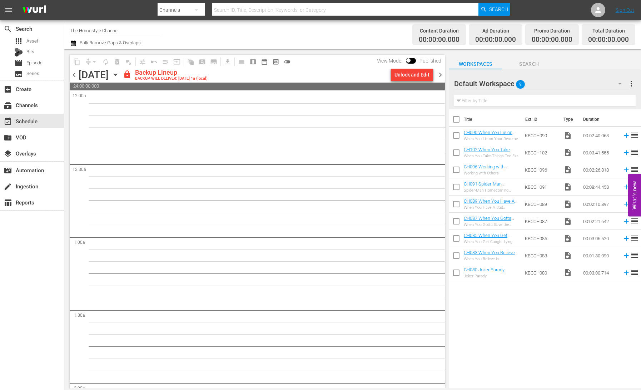
click at [410, 76] on div "Unlock and Edit" at bounding box center [411, 74] width 35 height 13
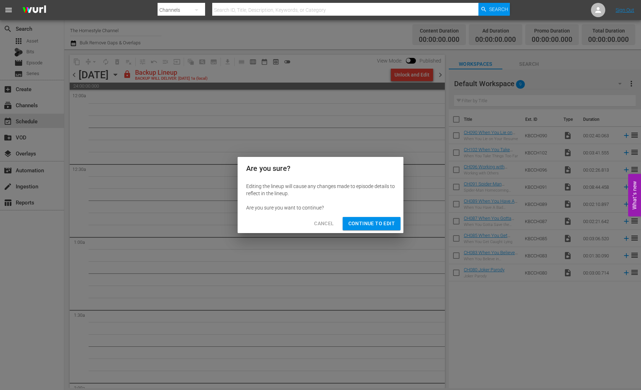
click at [386, 227] on span "Continue to Edit" at bounding box center [371, 223] width 46 height 9
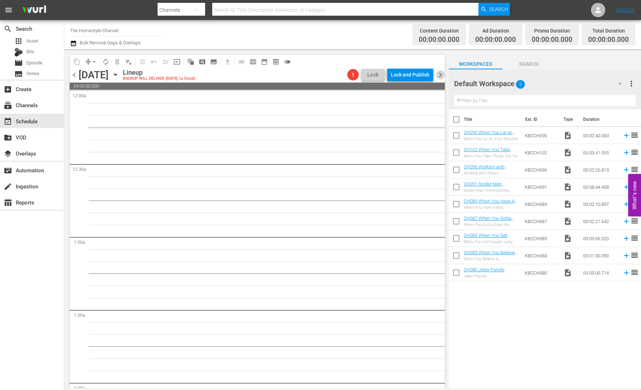
click at [437, 75] on span "chevron_right" at bounding box center [440, 74] width 9 height 9
click at [415, 77] on div "Unlock and Edit" at bounding box center [411, 74] width 35 height 13
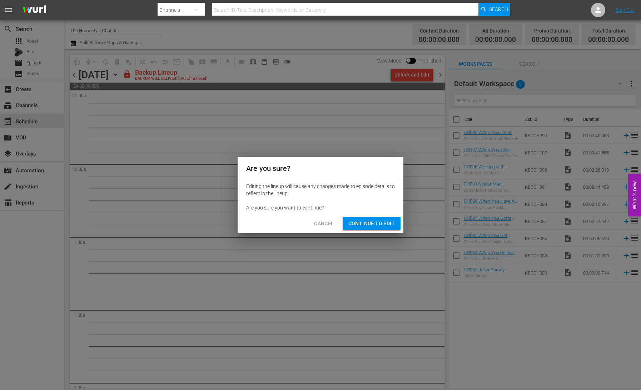
click at [370, 226] on span "Continue to Edit" at bounding box center [371, 223] width 46 height 9
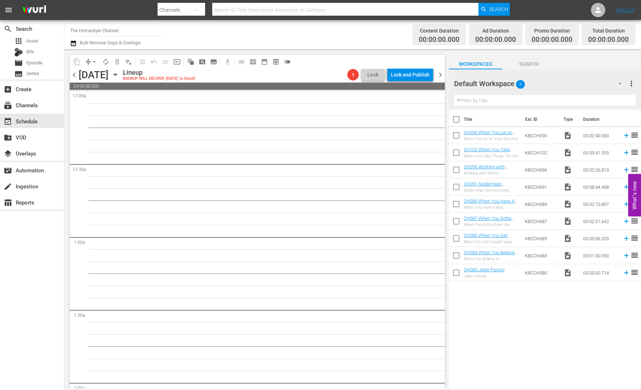
click at [440, 76] on span "chevron_right" at bounding box center [440, 74] width 9 height 9
click at [413, 75] on div "Unlock and Edit" at bounding box center [411, 74] width 35 height 13
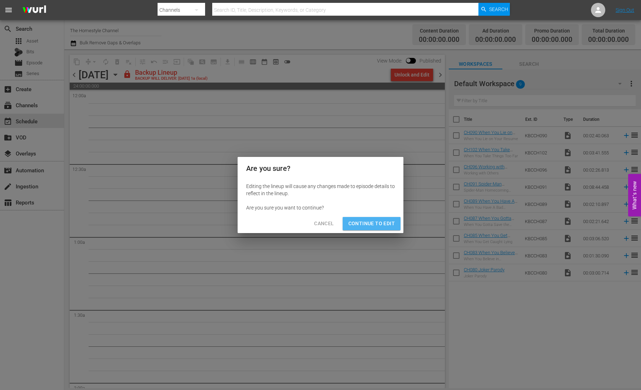
click at [375, 224] on span "Continue to Edit" at bounding box center [371, 223] width 46 height 9
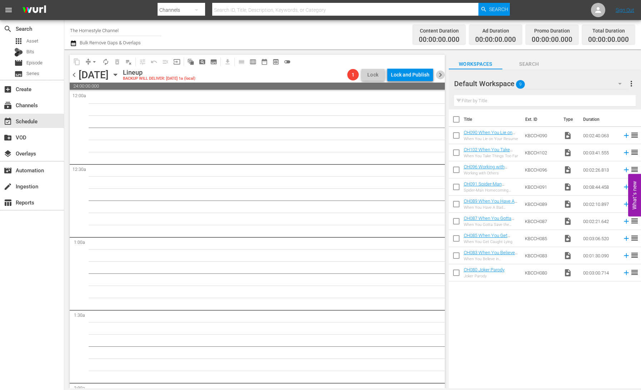
click at [438, 76] on span "chevron_right" at bounding box center [440, 74] width 9 height 9
click at [408, 77] on div "Unlock and Edit" at bounding box center [411, 74] width 35 height 13
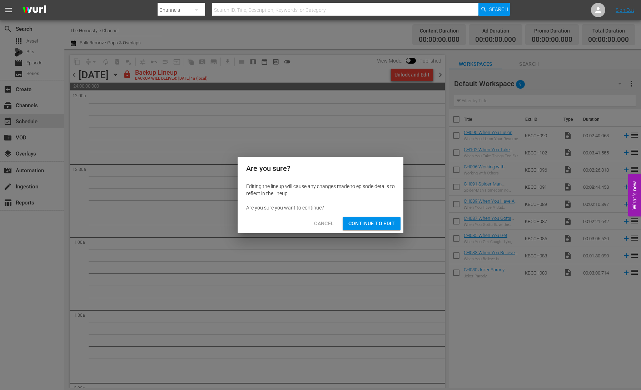
click at [370, 225] on span "Continue to Edit" at bounding box center [371, 223] width 46 height 9
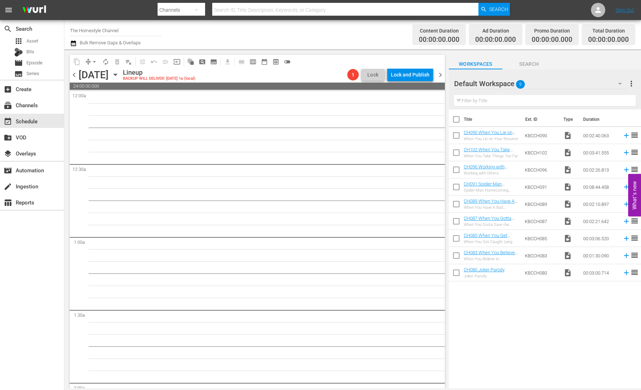
click at [439, 76] on span "chevron_right" at bounding box center [440, 74] width 9 height 9
click at [119, 74] on icon "button" at bounding box center [115, 75] width 8 height 8
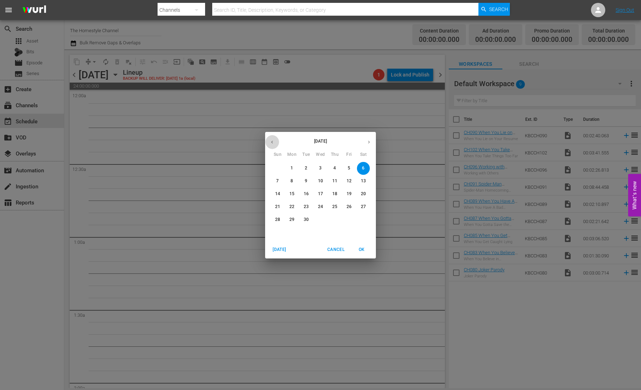
click at [272, 145] on button "button" at bounding box center [272, 142] width 14 height 14
click at [292, 219] on p "25" at bounding box center [291, 219] width 5 height 6
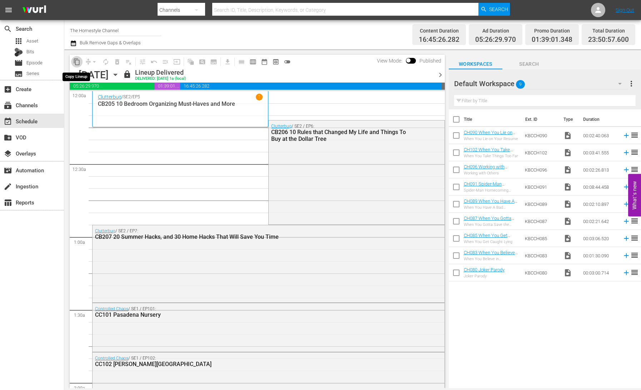
click at [77, 62] on span "content_copy" at bounding box center [76, 61] width 7 height 7
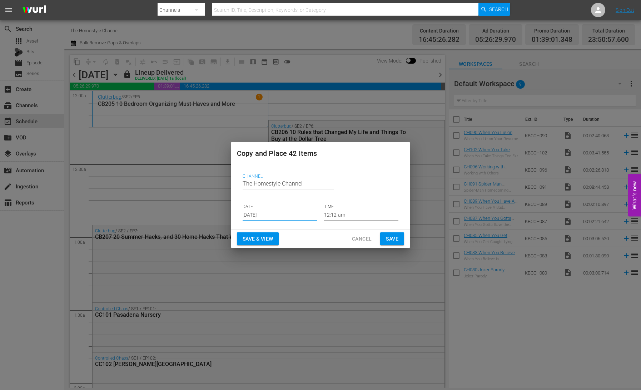
click at [262, 212] on input "[DATE]" at bounding box center [279, 215] width 74 height 11
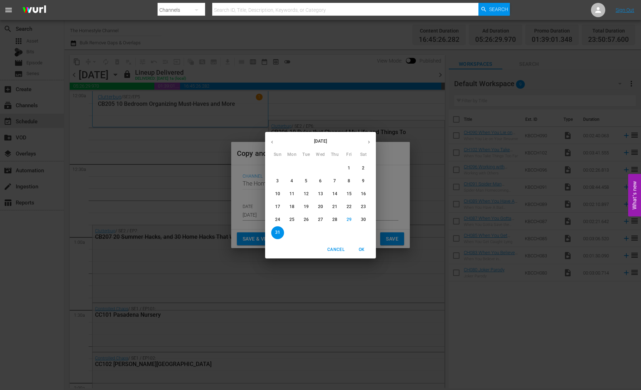
click at [364, 144] on button "button" at bounding box center [369, 142] width 14 height 14
click at [291, 166] on p "1" at bounding box center [291, 168] width 2 height 6
type input "[DATE]"
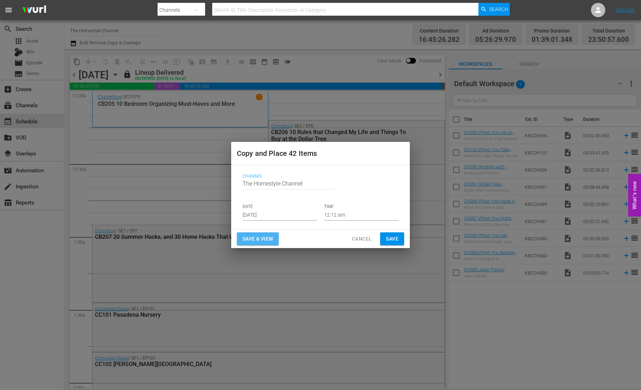
click at [258, 239] on span "Save & View" at bounding box center [257, 238] width 30 height 9
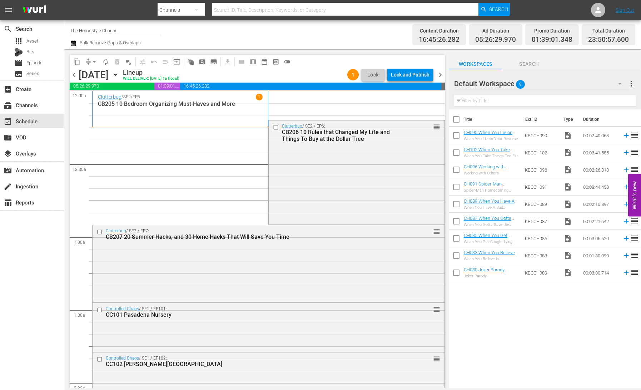
click at [407, 76] on div "Lock and Publish" at bounding box center [410, 74] width 39 height 13
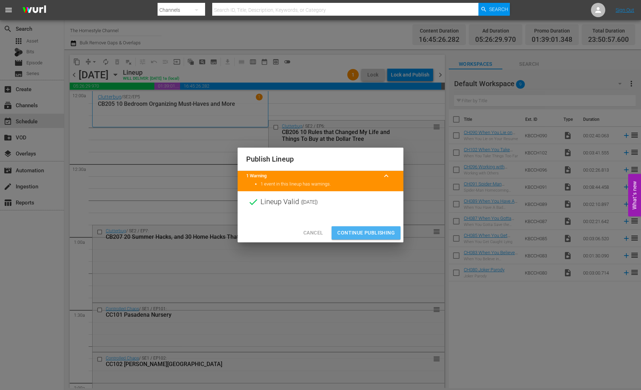
click at [373, 234] on span "Continue Publishing" at bounding box center [365, 232] width 57 height 9
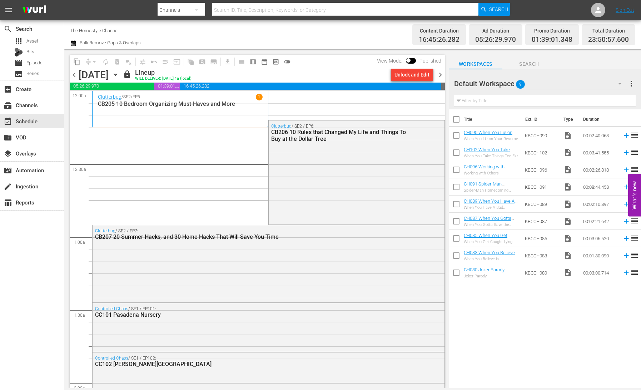
click at [119, 75] on icon "button" at bounding box center [115, 75] width 8 height 8
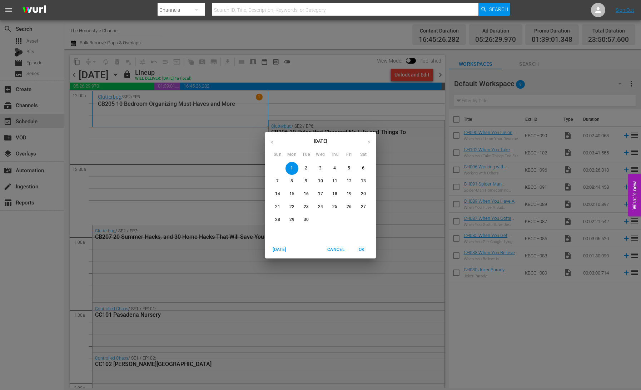
click at [271, 144] on icon "button" at bounding box center [271, 141] width 5 height 5
click at [305, 221] on p "26" at bounding box center [305, 219] width 5 height 6
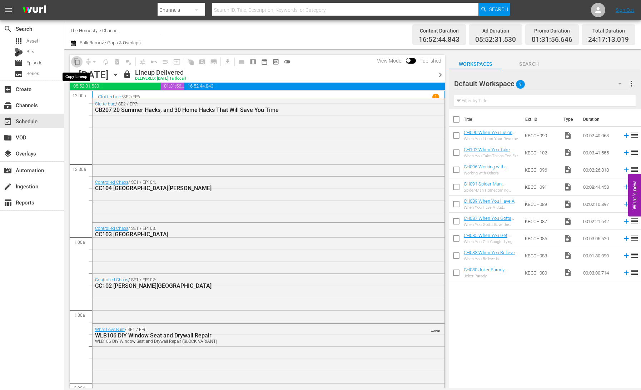
click at [77, 63] on span "content_copy" at bounding box center [76, 61] width 7 height 7
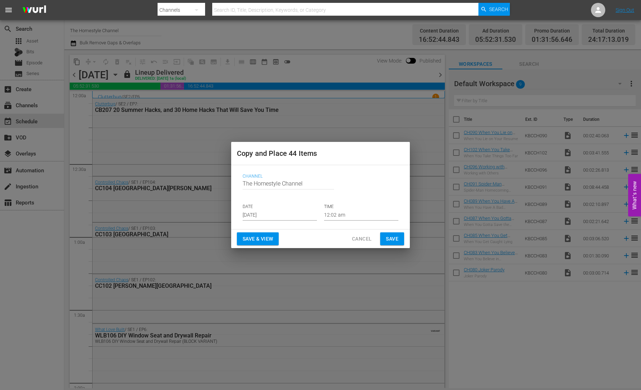
click at [274, 212] on input "[DATE]" at bounding box center [279, 215] width 74 height 11
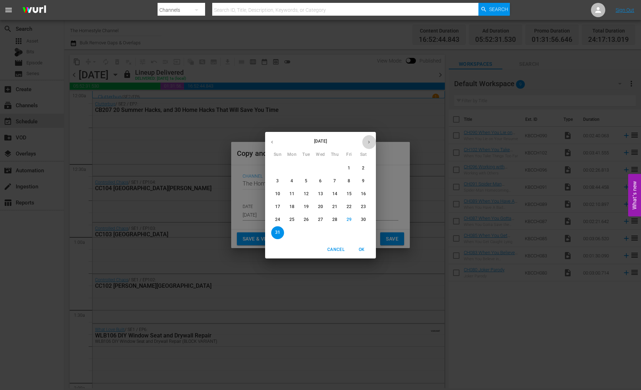
click at [368, 143] on icon "button" at bounding box center [368, 141] width 5 height 5
click at [307, 167] on p "2" at bounding box center [306, 168] width 2 height 6
type input "[DATE]"
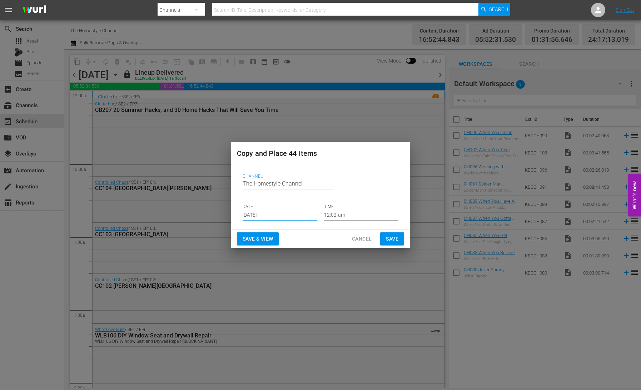
click at [272, 235] on span "Save & View" at bounding box center [257, 238] width 30 height 9
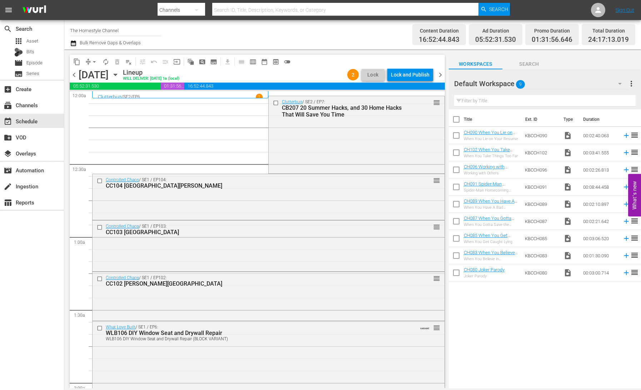
click at [90, 62] on button "arrow_drop_down" at bounding box center [94, 61] width 11 height 11
click at [102, 99] on li "Align to End of Previous Day" at bounding box center [94, 100] width 75 height 12
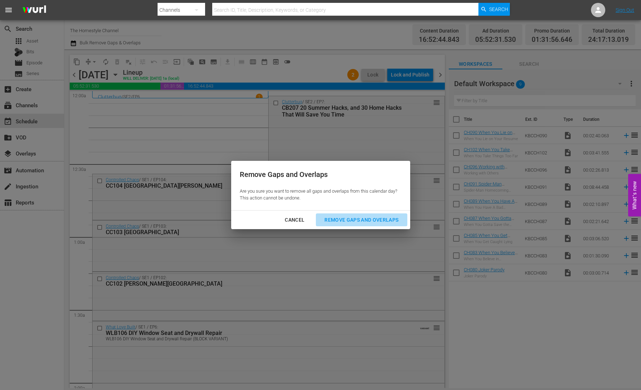
drag, startPoint x: 367, startPoint y: 217, endPoint x: 357, endPoint y: 213, distance: 10.4
click at [367, 217] on div "Remove Gaps and Overlaps" at bounding box center [360, 219] width 85 height 9
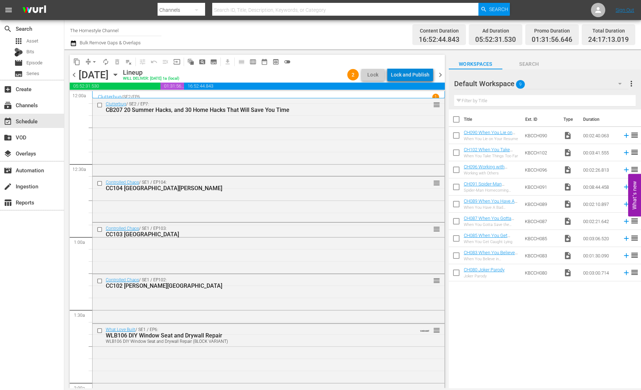
click at [415, 78] on div "Lock and Publish" at bounding box center [410, 74] width 39 height 13
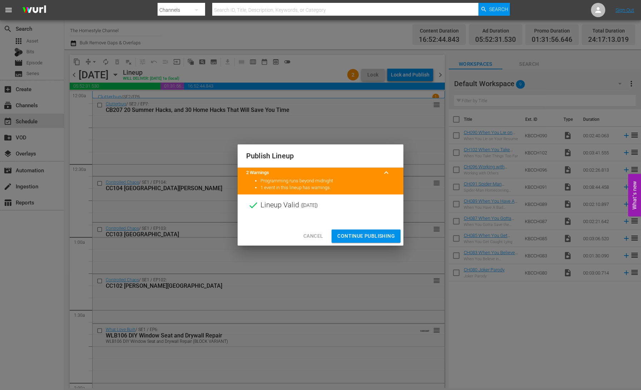
click at [370, 234] on span "Continue Publishing" at bounding box center [365, 235] width 57 height 9
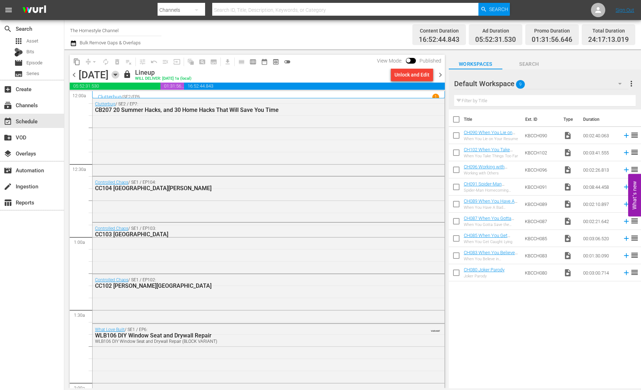
click at [119, 77] on icon "button" at bounding box center [115, 75] width 8 height 8
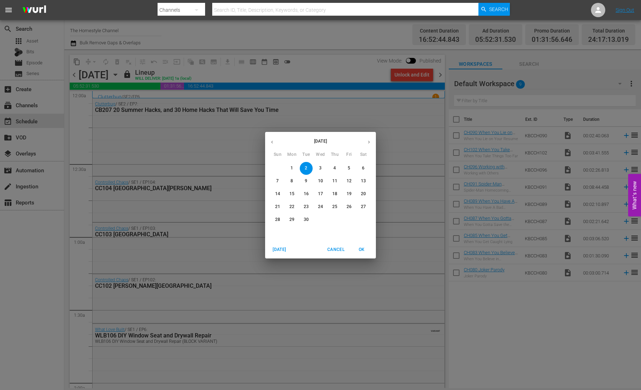
click at [271, 141] on icon "button" at bounding box center [272, 141] width 2 height 3
click at [321, 221] on p "27" at bounding box center [320, 219] width 5 height 6
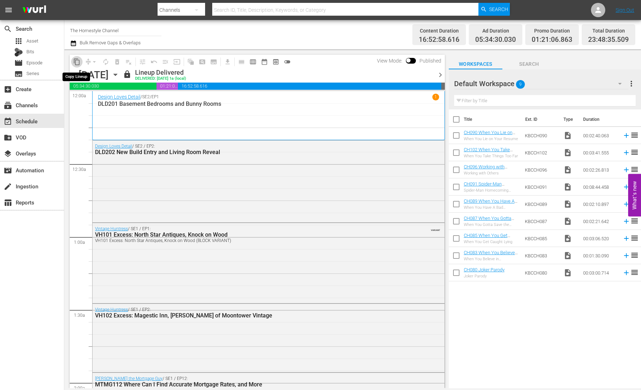
click at [76, 61] on span "content_copy" at bounding box center [76, 61] width 7 height 7
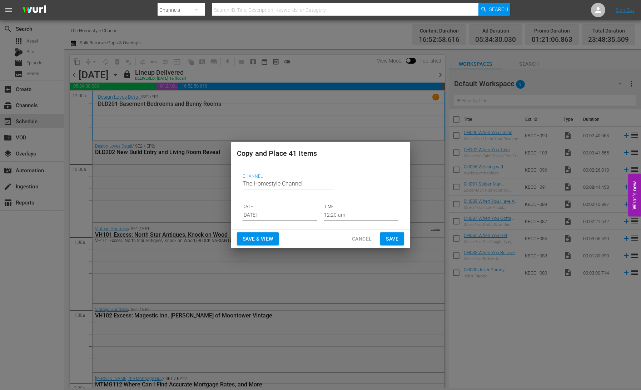
click at [262, 212] on input "[DATE]" at bounding box center [279, 215] width 74 height 11
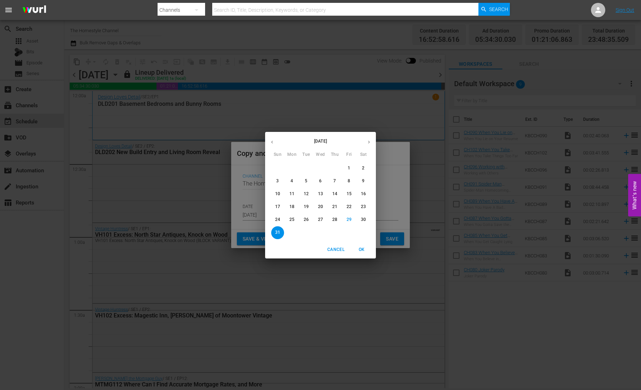
click at [371, 144] on icon "button" at bounding box center [368, 141] width 5 height 5
click at [320, 168] on p "3" at bounding box center [320, 168] width 2 height 6
type input "[DATE]"
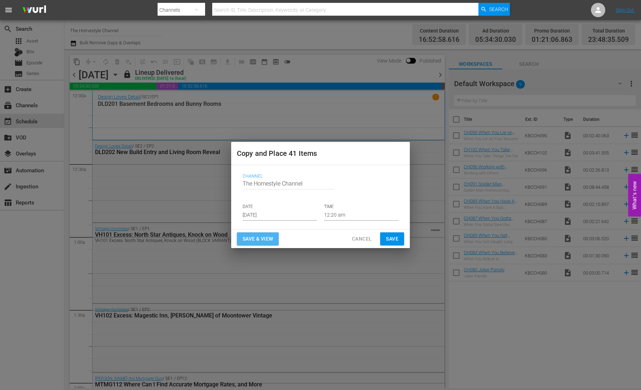
click at [261, 242] on span "Save & View" at bounding box center [257, 238] width 30 height 9
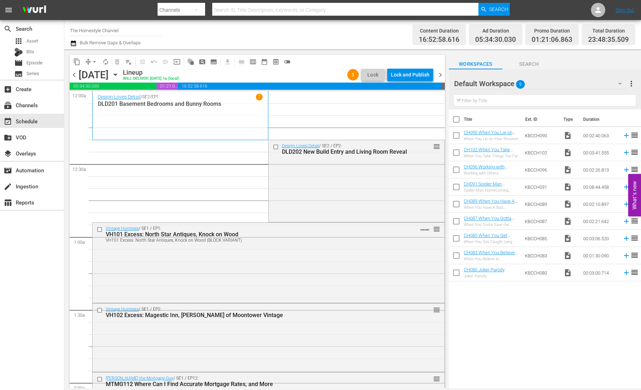
click at [90, 61] on button "arrow_drop_down" at bounding box center [94, 61] width 11 height 11
click at [106, 100] on li "Align to End of Previous Day" at bounding box center [94, 100] width 75 height 12
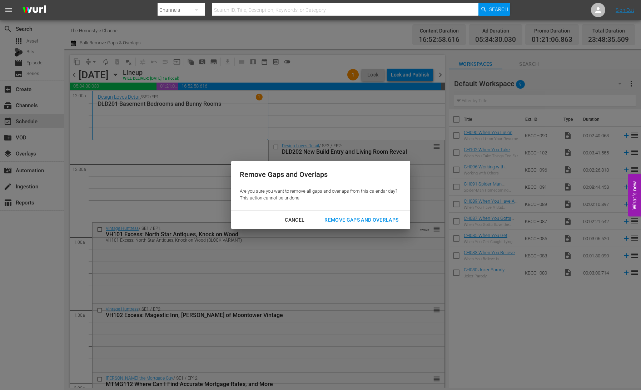
click at [347, 220] on div "Remove Gaps and Overlaps" at bounding box center [360, 219] width 85 height 9
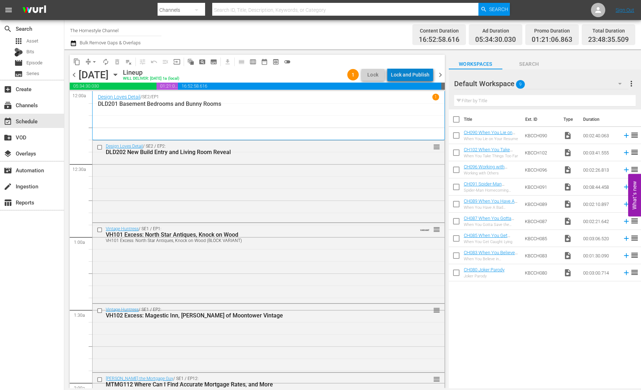
click at [415, 75] on div "Lock and Publish" at bounding box center [410, 74] width 39 height 13
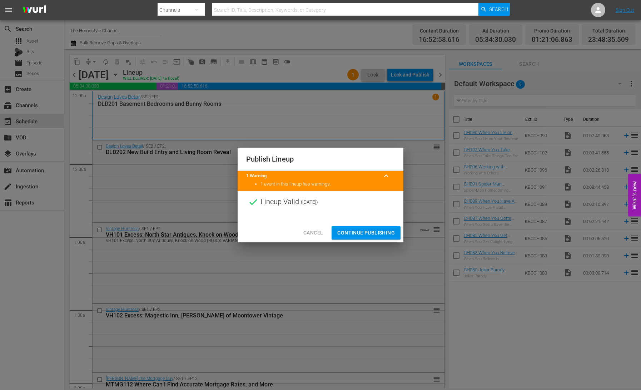
click at [373, 230] on span "Continue Publishing" at bounding box center [365, 232] width 57 height 9
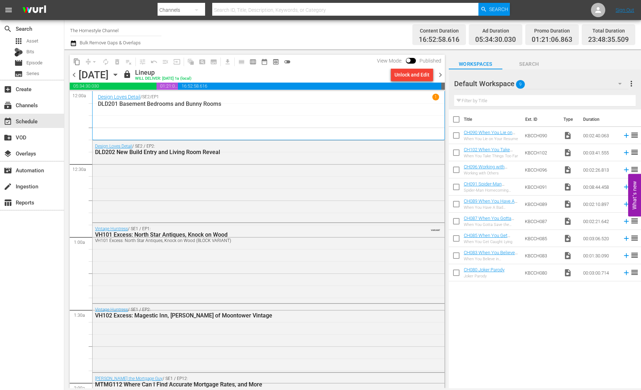
click at [119, 75] on icon "button" at bounding box center [115, 75] width 8 height 8
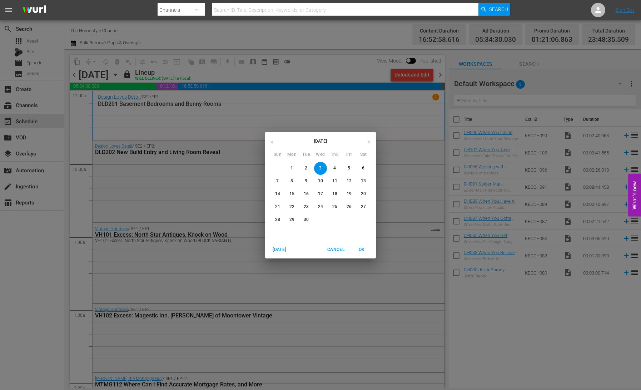
click at [273, 142] on icon "button" at bounding box center [271, 141] width 5 height 5
click at [334, 220] on p "28" at bounding box center [334, 219] width 5 height 6
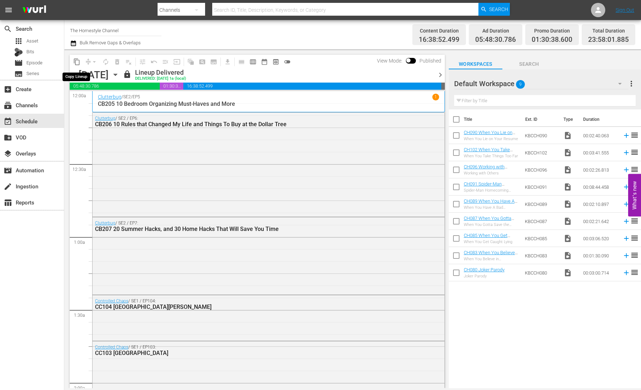
click at [77, 62] on span "content_copy" at bounding box center [76, 61] width 7 height 7
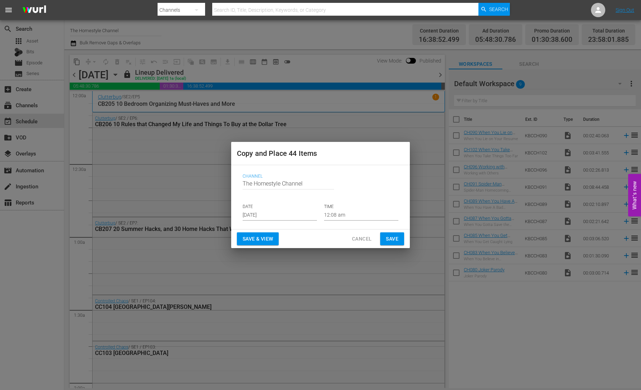
click at [267, 216] on input "[DATE]" at bounding box center [279, 215] width 74 height 11
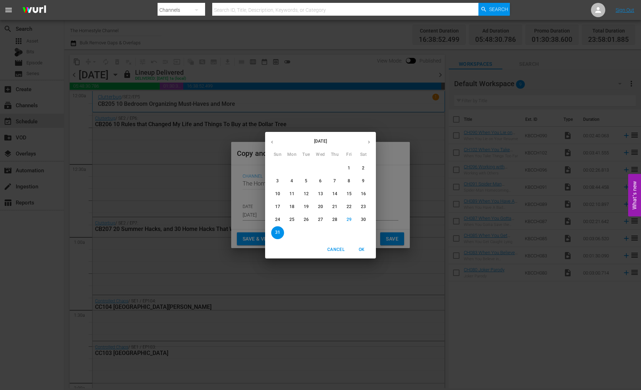
click at [370, 142] on icon "button" at bounding box center [368, 141] width 5 height 5
click at [334, 168] on p "4" at bounding box center [334, 168] width 2 height 6
type input "[DATE]"
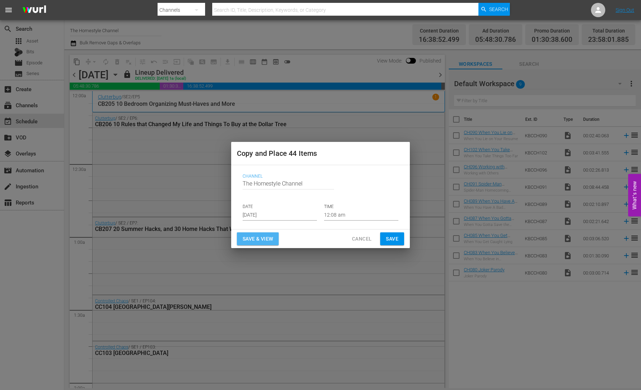
click at [257, 236] on span "Save & View" at bounding box center [257, 238] width 30 height 9
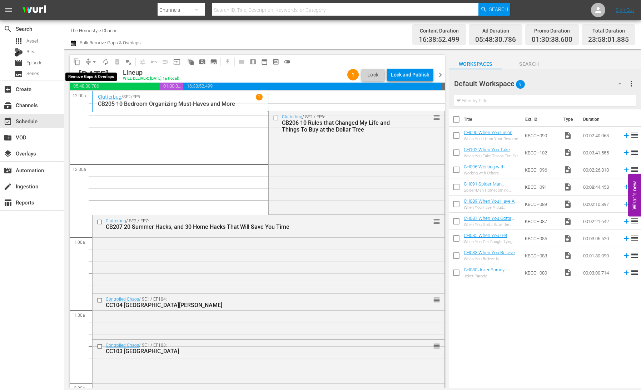
click at [91, 61] on span "arrow_drop_down" at bounding box center [94, 61] width 7 height 7
click at [110, 99] on li "Align to End of Previous Day" at bounding box center [94, 100] width 75 height 12
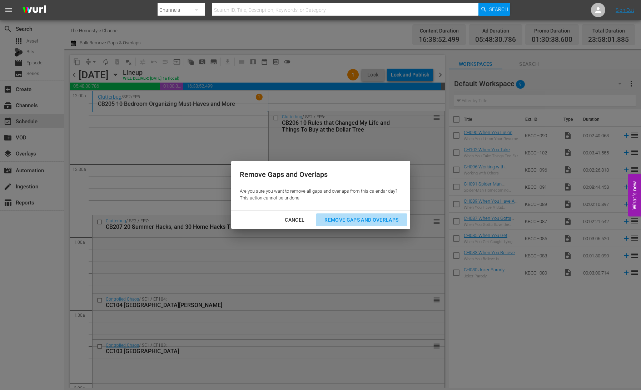
click at [376, 219] on div "Remove Gaps and Overlaps" at bounding box center [360, 219] width 85 height 9
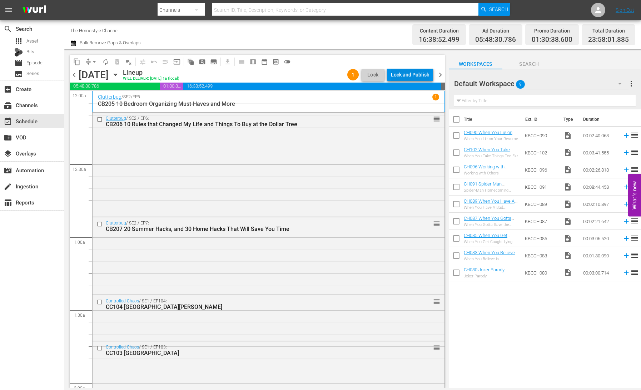
click at [417, 75] on div "Lock and Publish" at bounding box center [410, 74] width 39 height 13
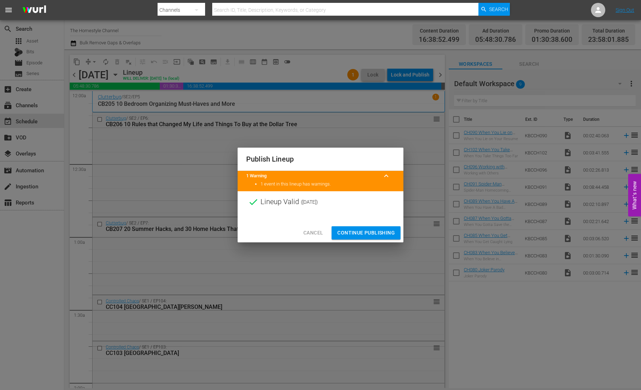
click at [370, 231] on span "Continue Publishing" at bounding box center [365, 232] width 57 height 9
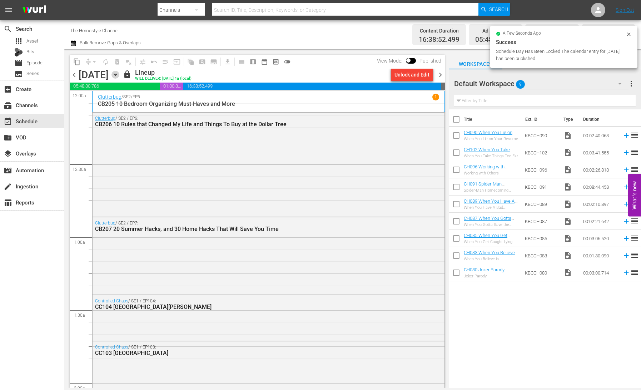
click at [119, 76] on icon "button" at bounding box center [115, 75] width 8 height 8
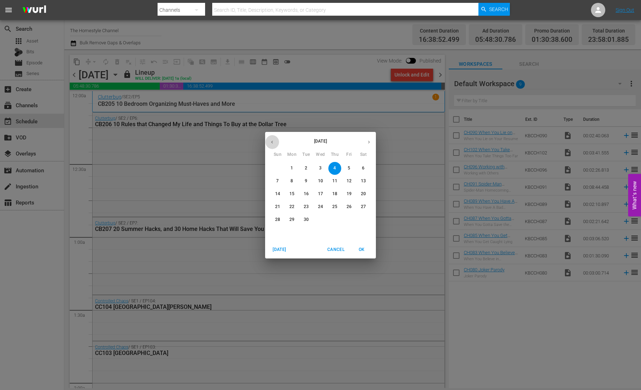
click at [270, 140] on icon "button" at bounding box center [271, 141] width 5 height 5
click at [350, 221] on p "29" at bounding box center [348, 219] width 5 height 6
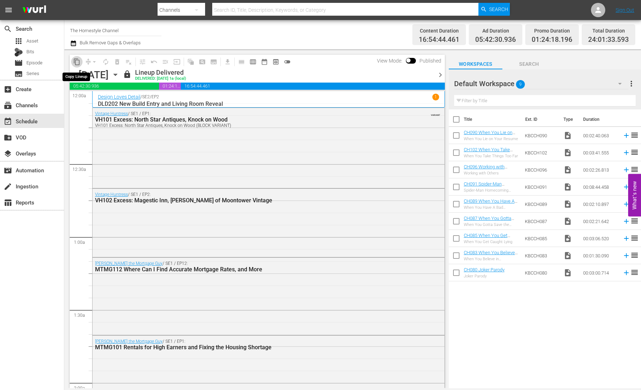
click at [75, 61] on span "content_copy" at bounding box center [76, 61] width 7 height 7
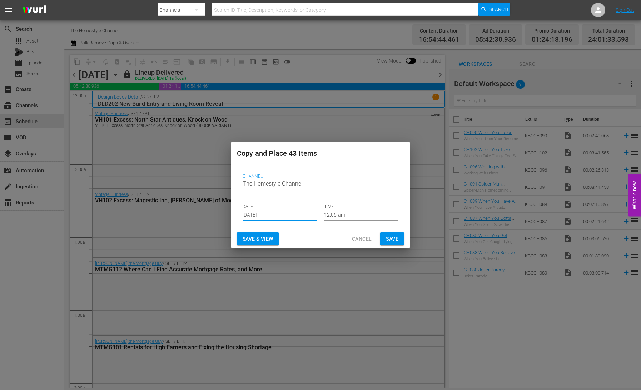
click at [265, 212] on input "[DATE]" at bounding box center [279, 215] width 74 height 11
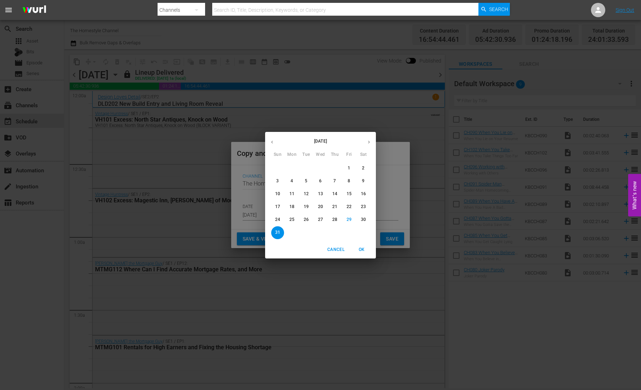
click at [370, 143] on icon "button" at bounding box center [368, 141] width 5 height 5
click at [348, 209] on p "26" at bounding box center [348, 207] width 5 height 6
type input "Sep 26th 2025"
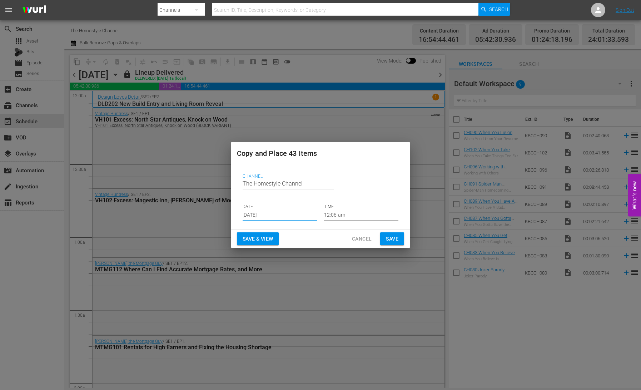
click at [266, 240] on span "Save & View" at bounding box center [257, 238] width 30 height 9
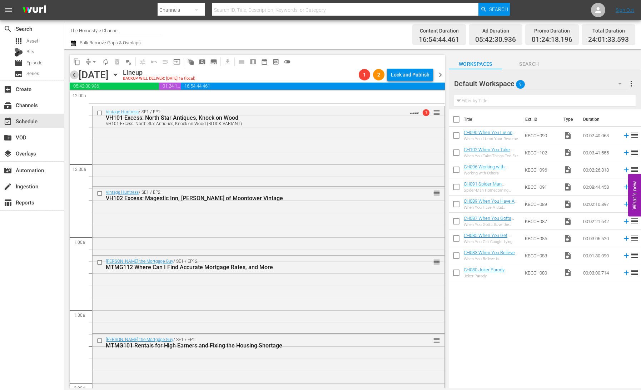
click at [75, 75] on span "chevron_left" at bounding box center [74, 74] width 9 height 9
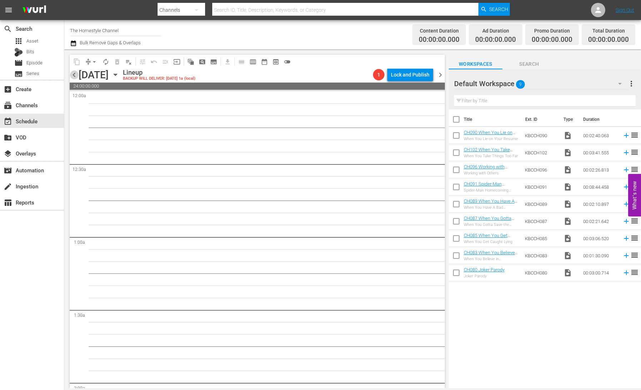
click at [77, 75] on span "chevron_left" at bounding box center [74, 74] width 9 height 9
click at [440, 76] on span "chevron_right" at bounding box center [440, 74] width 9 height 9
click at [439, 72] on span "chevron_right" at bounding box center [440, 74] width 9 height 9
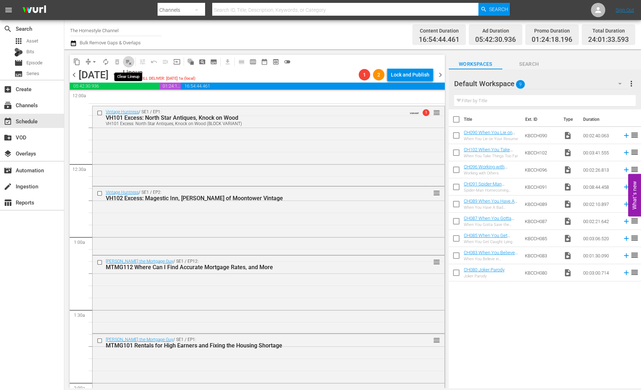
click at [130, 62] on span "playlist_remove_outlined" at bounding box center [128, 61] width 7 height 7
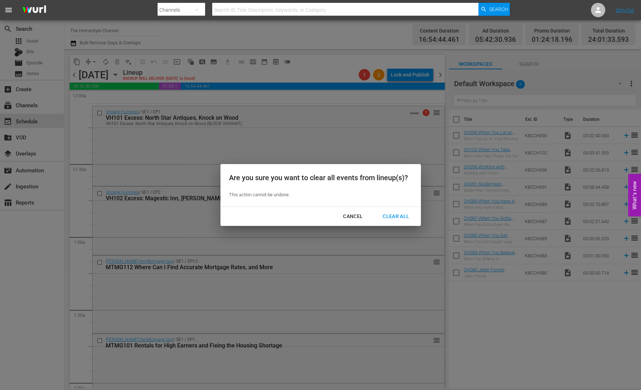
click at [395, 216] on div "Clear All" at bounding box center [396, 216] width 38 height 9
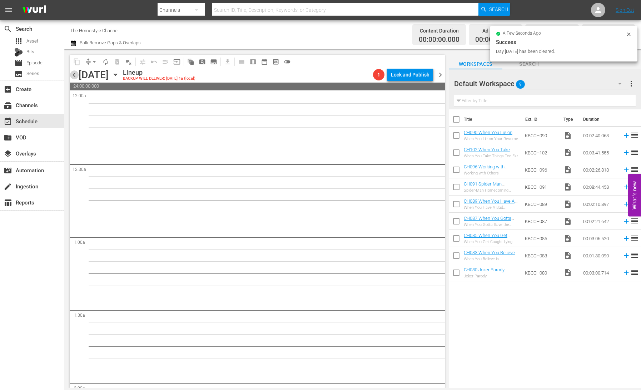
click at [74, 76] on span "chevron_left" at bounding box center [74, 74] width 9 height 9
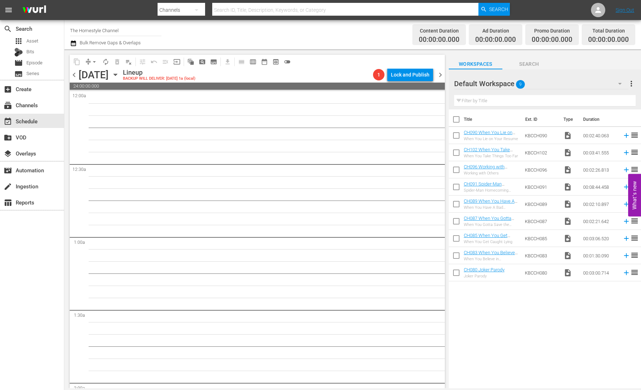
click at [74, 76] on span "chevron_left" at bounding box center [74, 74] width 9 height 9
click at [73, 76] on span "chevron_left" at bounding box center [74, 74] width 9 height 9
click at [119, 75] on icon "button" at bounding box center [115, 75] width 8 height 8
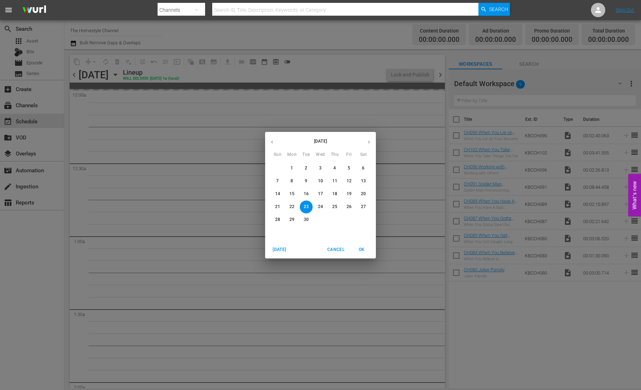
click at [320, 167] on p "3" at bounding box center [320, 168] width 2 height 6
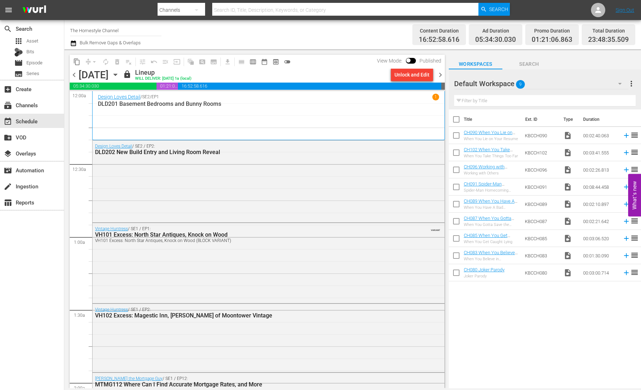
click at [438, 76] on span "chevron_right" at bounding box center [440, 74] width 9 height 9
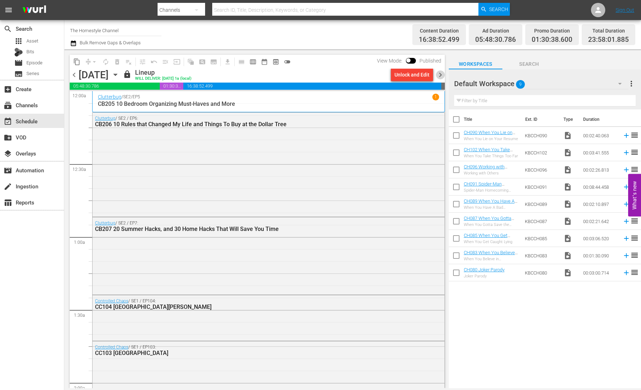
click at [438, 76] on span "chevron_right" at bounding box center [440, 74] width 9 height 9
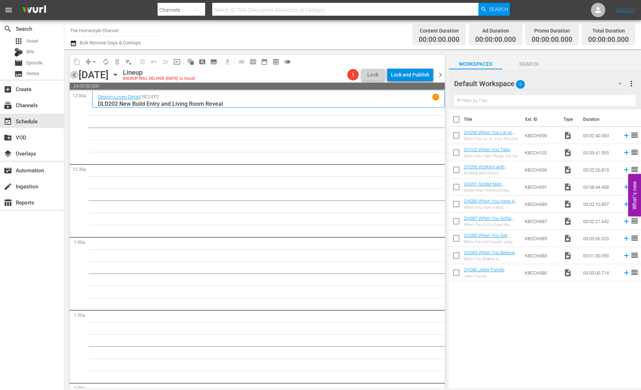
click at [76, 77] on span "chevron_left" at bounding box center [74, 74] width 9 height 9
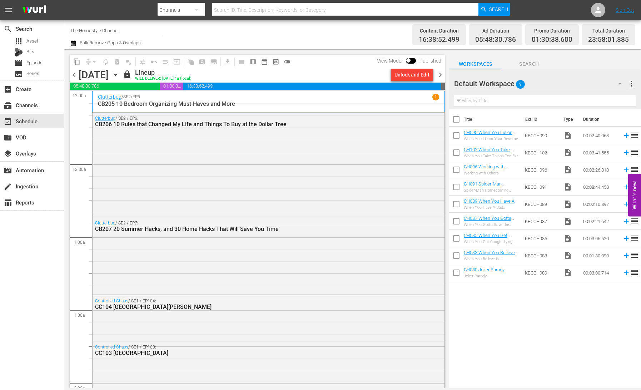
click at [440, 75] on span "chevron_right" at bounding box center [440, 74] width 9 height 9
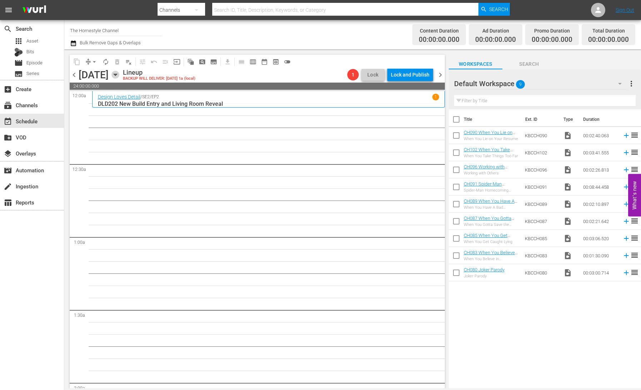
click at [119, 75] on icon "button" at bounding box center [115, 75] width 8 height 8
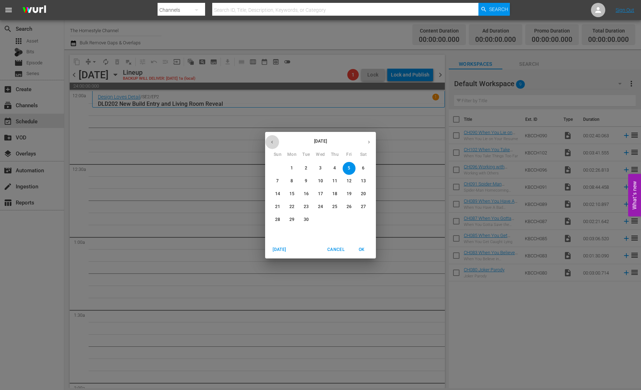
click at [271, 142] on icon "button" at bounding box center [271, 141] width 5 height 5
click at [350, 219] on p "29" at bounding box center [348, 219] width 5 height 6
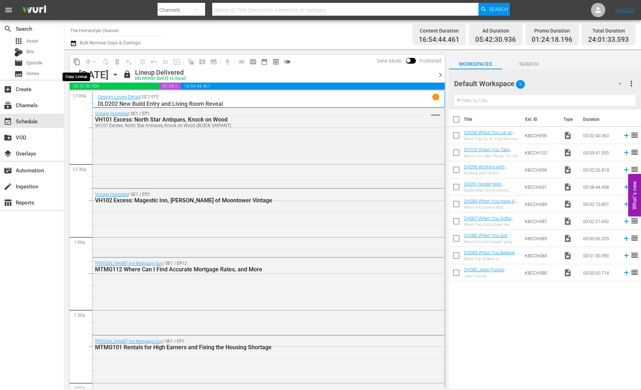
click at [79, 63] on span "content_copy" at bounding box center [76, 61] width 7 height 7
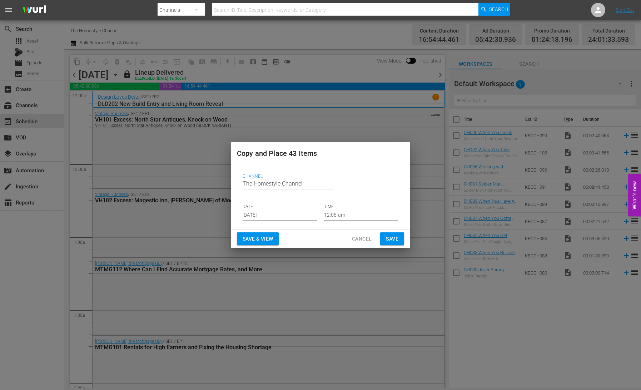
click at [270, 215] on input "[DATE]" at bounding box center [279, 215] width 74 height 11
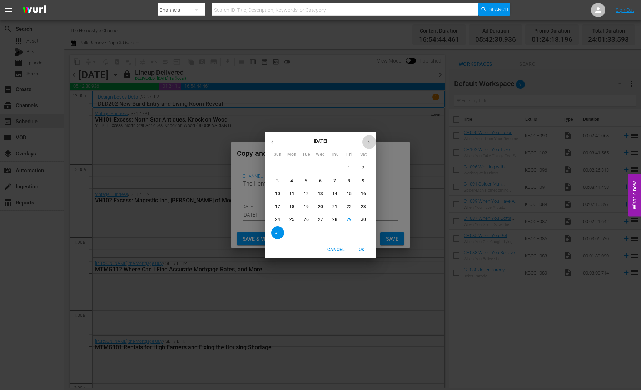
click at [368, 141] on icon "button" at bounding box center [368, 141] width 5 height 5
click at [350, 167] on span "5" at bounding box center [348, 168] width 13 height 6
type input "[DATE]"
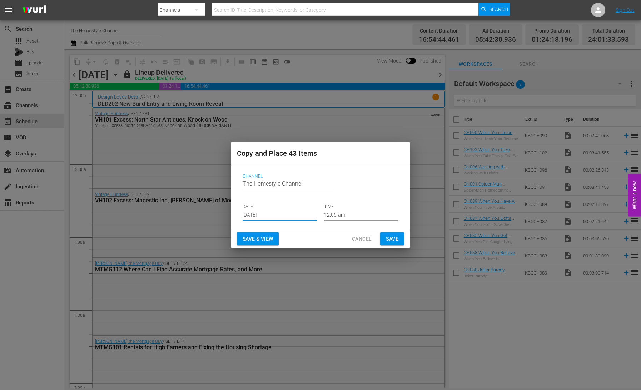
click at [263, 239] on span "Save & View" at bounding box center [257, 238] width 30 height 9
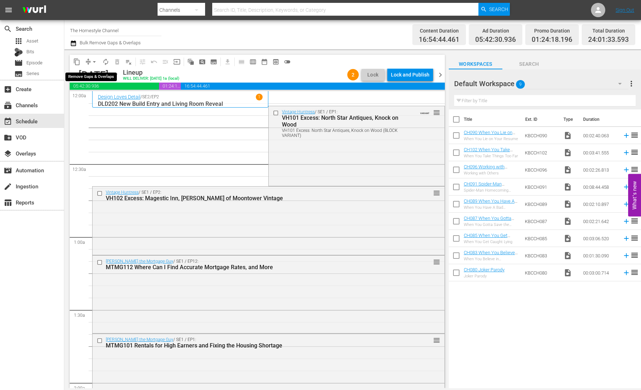
click at [92, 61] on span "arrow_drop_down" at bounding box center [94, 61] width 7 height 7
click at [104, 97] on li "Align to End of Previous Day" at bounding box center [94, 100] width 75 height 12
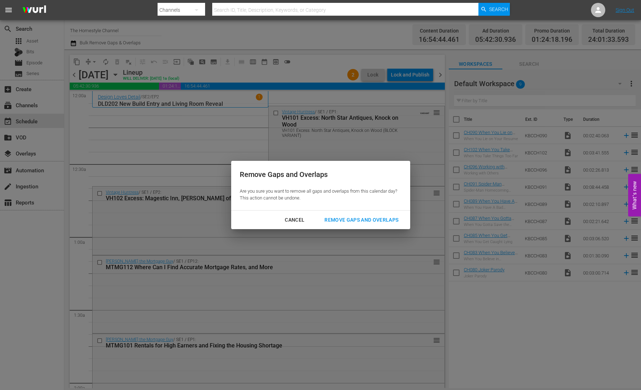
click at [384, 218] on div "Remove Gaps and Overlaps" at bounding box center [360, 219] width 85 height 9
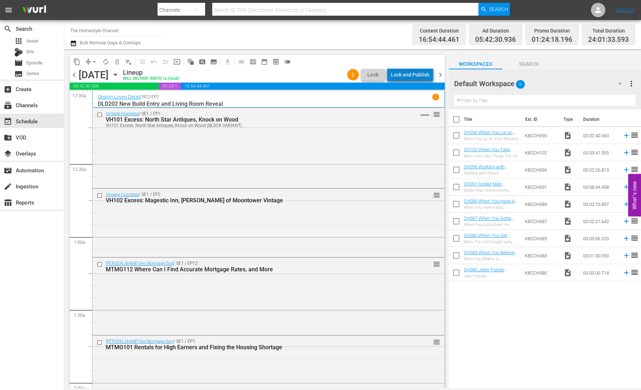
click at [415, 77] on div "Lock and Publish" at bounding box center [410, 74] width 39 height 13
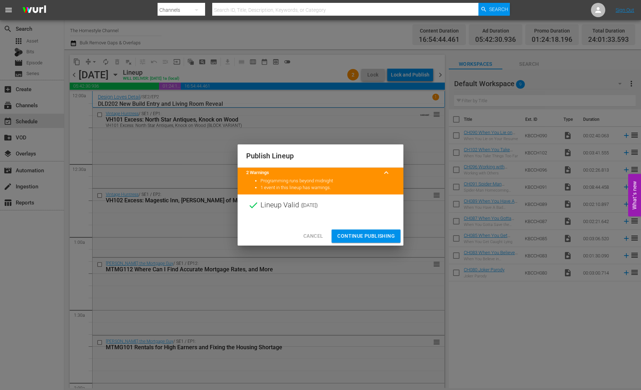
click at [370, 234] on span "Continue Publishing" at bounding box center [365, 235] width 57 height 9
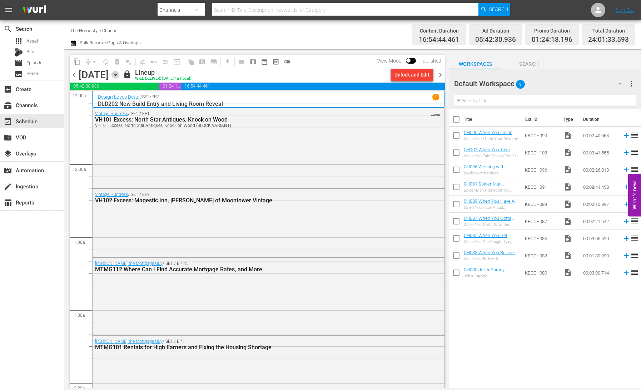
click at [119, 75] on icon "button" at bounding box center [115, 75] width 8 height 8
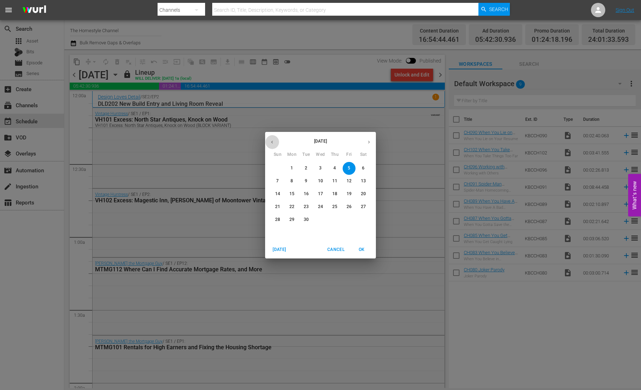
click at [270, 141] on icon "button" at bounding box center [271, 141] width 5 height 5
click at [364, 219] on p "30" at bounding box center [363, 219] width 5 height 6
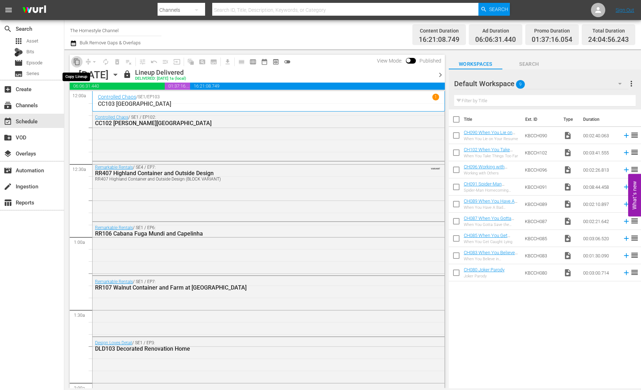
click at [76, 62] on span "content_copy" at bounding box center [76, 61] width 7 height 7
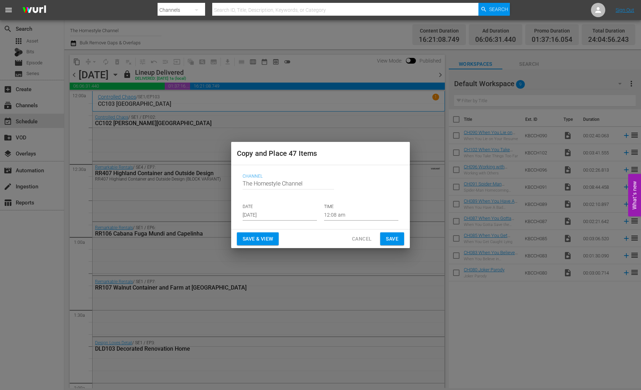
click at [272, 215] on input "[DATE]" at bounding box center [279, 215] width 74 height 11
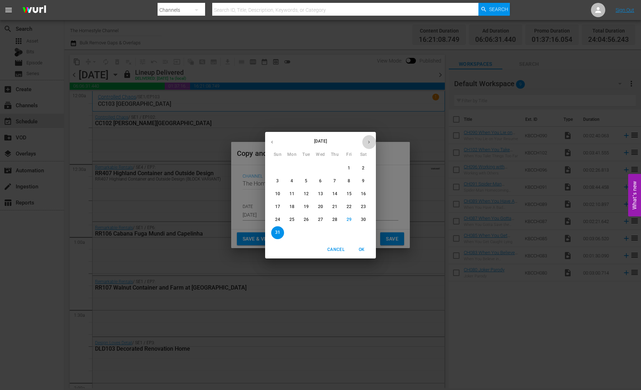
click at [370, 142] on icon "button" at bounding box center [368, 141] width 5 height 5
click at [364, 167] on p "6" at bounding box center [363, 168] width 2 height 6
type input "[DATE]"
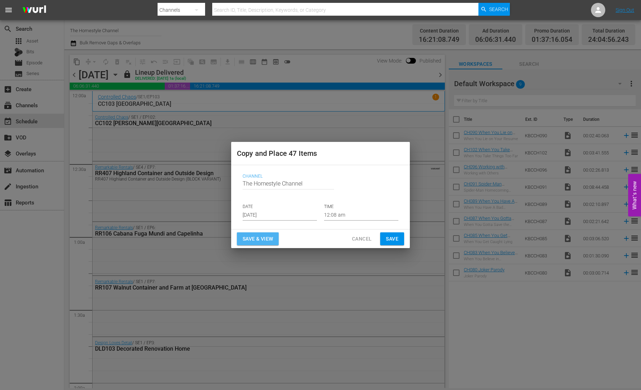
click at [263, 240] on span "Save & View" at bounding box center [257, 238] width 30 height 9
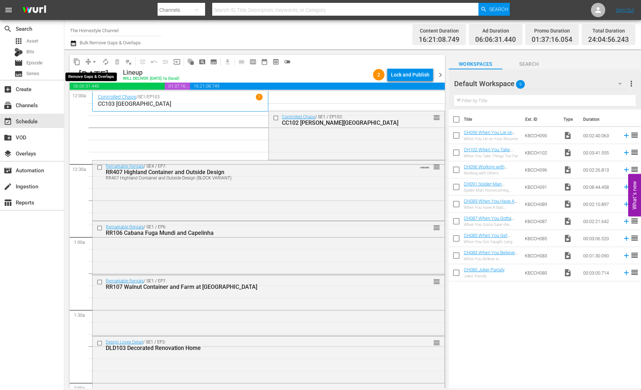
click at [90, 61] on button "arrow_drop_down" at bounding box center [94, 61] width 11 height 11
click at [112, 102] on li "Align to End of Previous Day" at bounding box center [94, 100] width 75 height 12
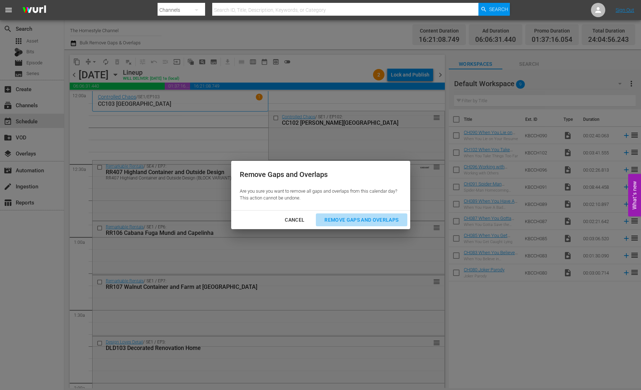
click at [356, 219] on div "Remove Gaps and Overlaps" at bounding box center [360, 219] width 85 height 9
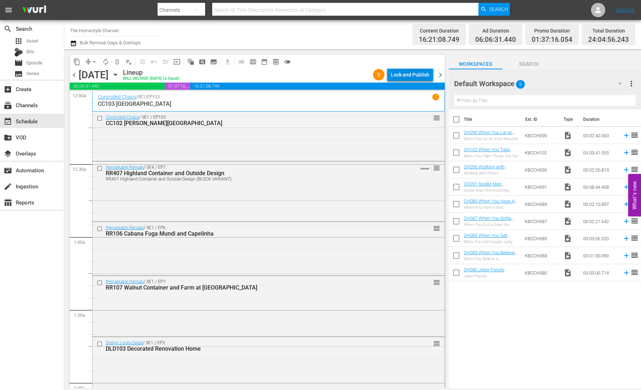
click at [408, 74] on div "Lock and Publish" at bounding box center [410, 74] width 39 height 13
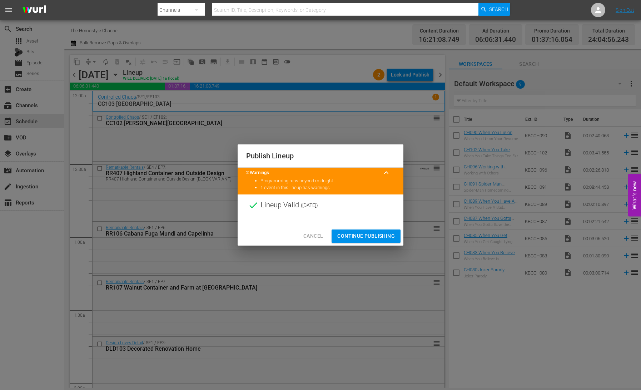
click at [375, 235] on span "Continue Publishing" at bounding box center [365, 235] width 57 height 9
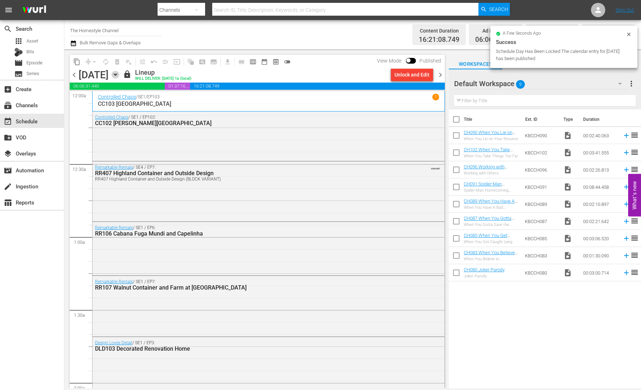
click at [119, 75] on icon "button" at bounding box center [115, 75] width 8 height 8
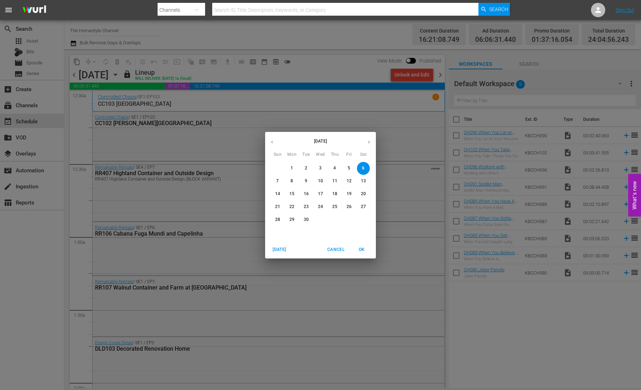
click at [271, 144] on icon "button" at bounding box center [271, 141] width 5 height 5
click at [277, 230] on p "31" at bounding box center [277, 232] width 5 height 6
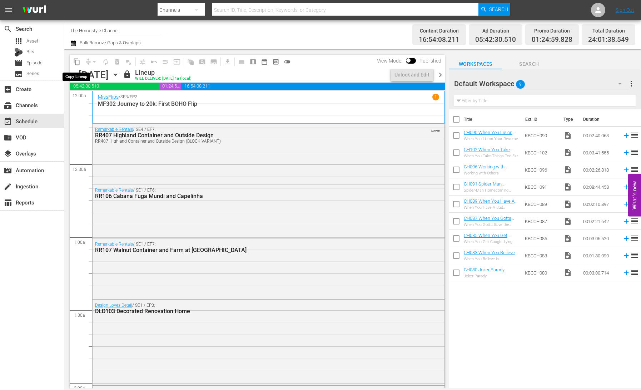
click at [79, 63] on span "content_copy" at bounding box center [76, 61] width 7 height 7
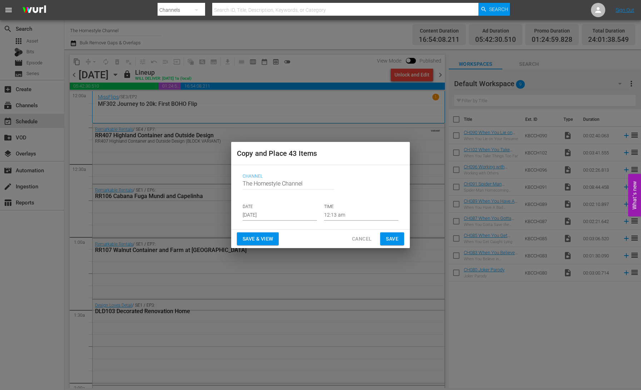
click at [258, 214] on input "[DATE]" at bounding box center [279, 215] width 74 height 11
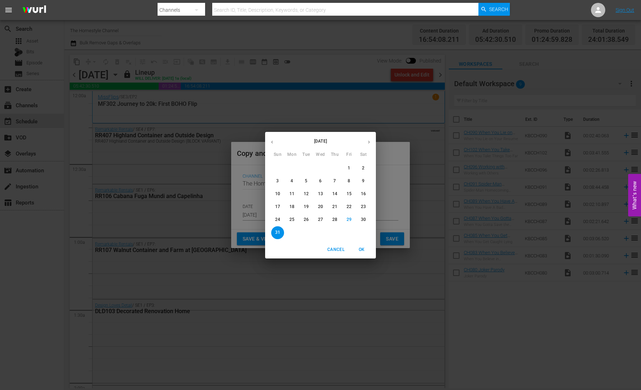
click at [368, 143] on icon "button" at bounding box center [368, 141] width 5 height 5
click at [275, 181] on span "7" at bounding box center [277, 181] width 13 height 6
type input "[DATE]"
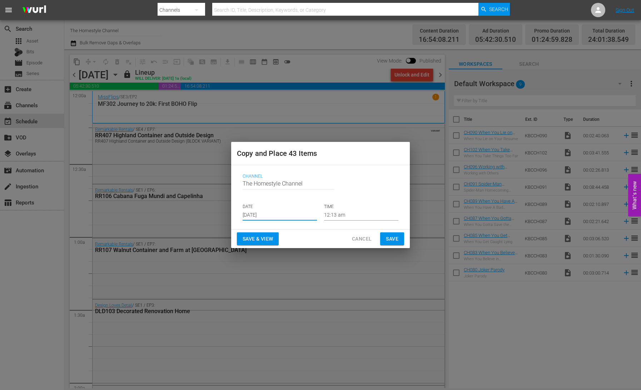
click at [260, 239] on span "Save & View" at bounding box center [257, 238] width 30 height 9
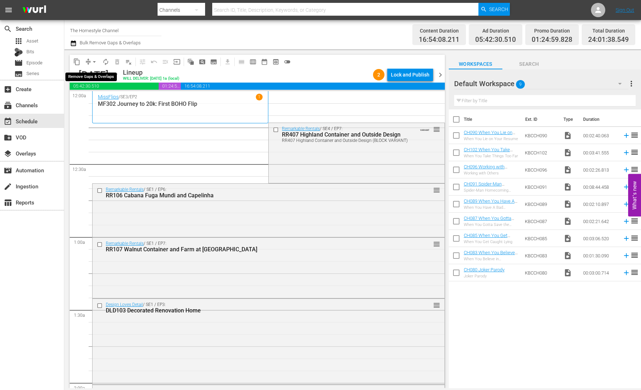
click at [87, 61] on span "compress" at bounding box center [88, 61] width 7 height 7
click at [91, 61] on span "arrow_drop_down" at bounding box center [94, 61] width 7 height 7
click at [96, 101] on li "Align to End of Previous Day" at bounding box center [94, 100] width 75 height 12
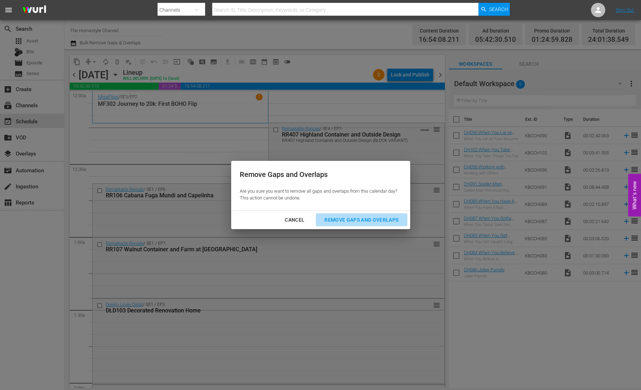
click at [342, 221] on div "Remove Gaps and Overlaps" at bounding box center [360, 219] width 85 height 9
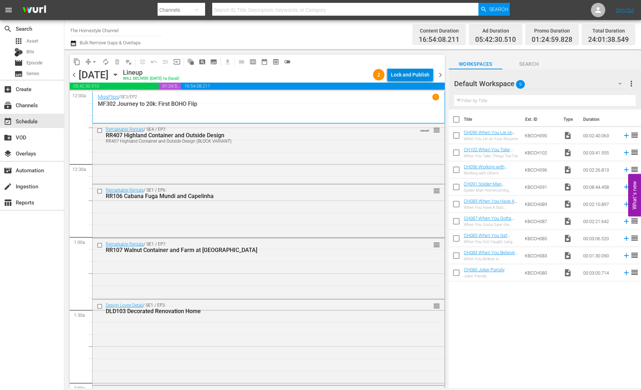
click at [413, 76] on div "Lock and Publish" at bounding box center [410, 74] width 39 height 13
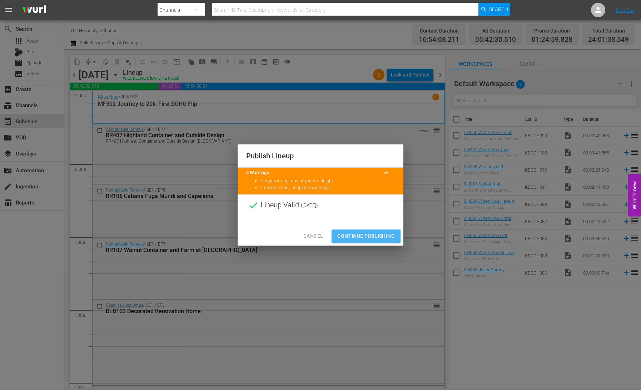
click at [379, 234] on span "Continue Publishing" at bounding box center [365, 235] width 57 height 9
